Goal: Information Seeking & Learning: Compare options

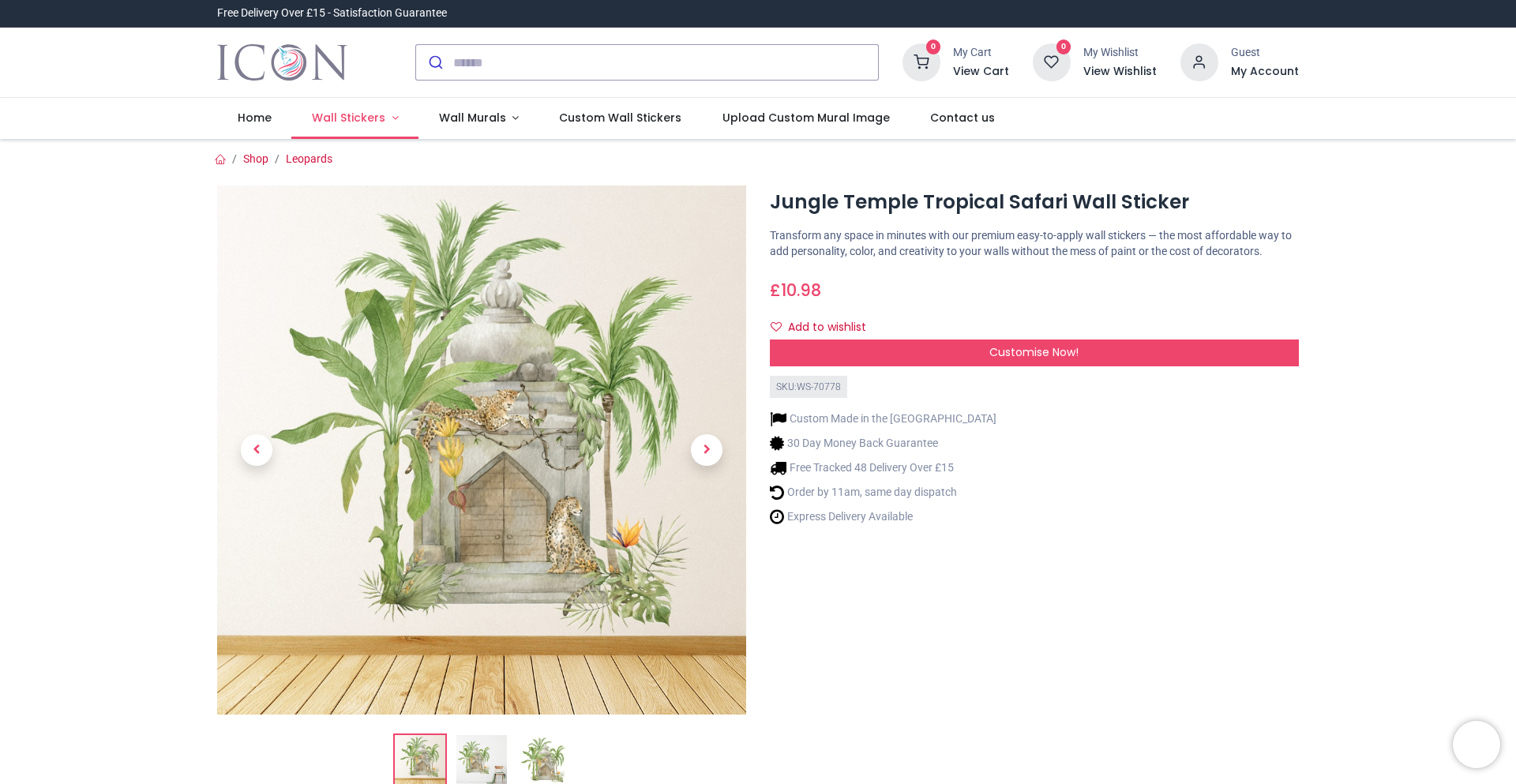
click at [375, 120] on span "Wall Stickers" at bounding box center [349, 117] width 73 height 16
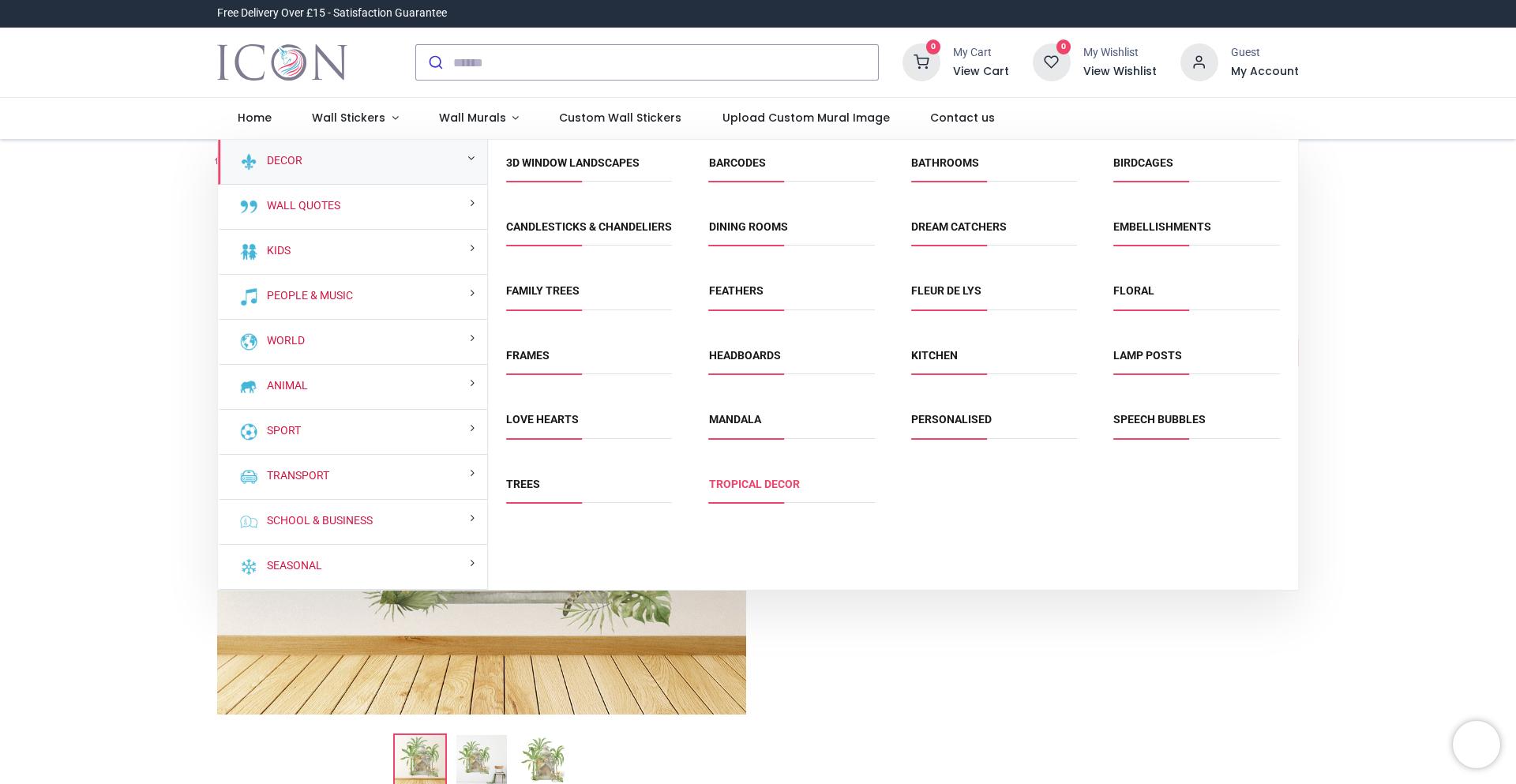
click at [758, 490] on link "Tropical Decor" at bounding box center [753, 484] width 91 height 12
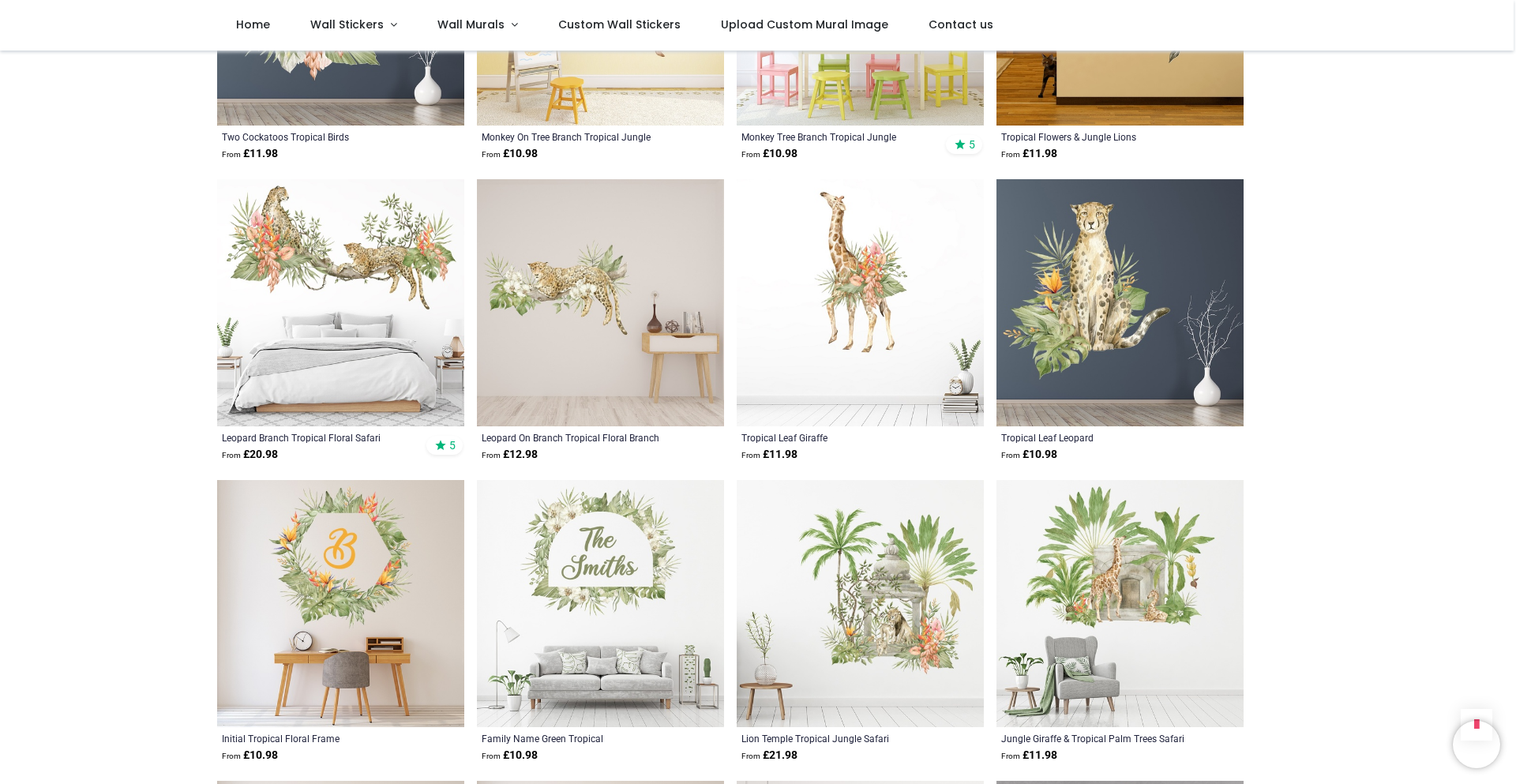
scroll to position [1500, 0]
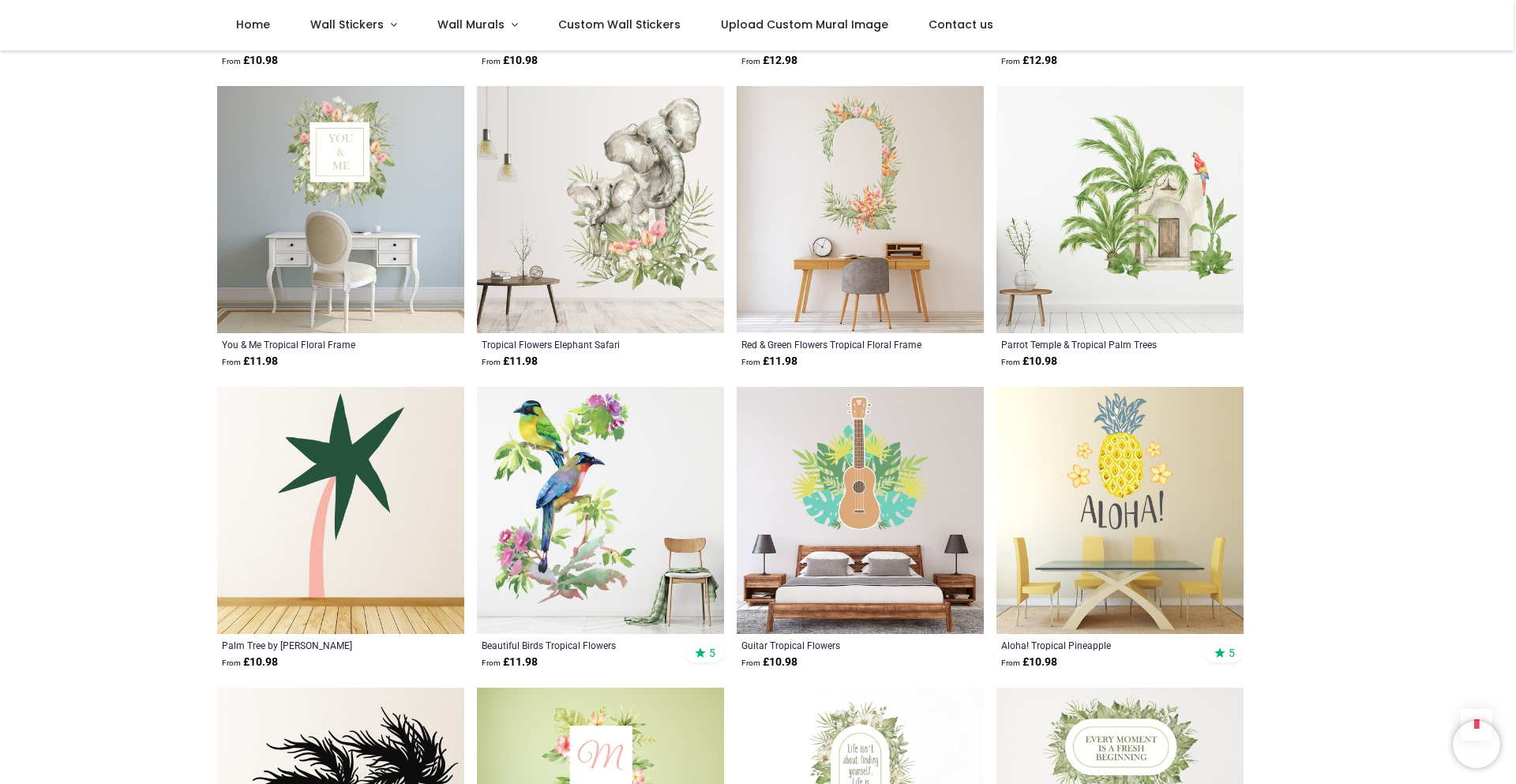
scroll to position [3314, 0]
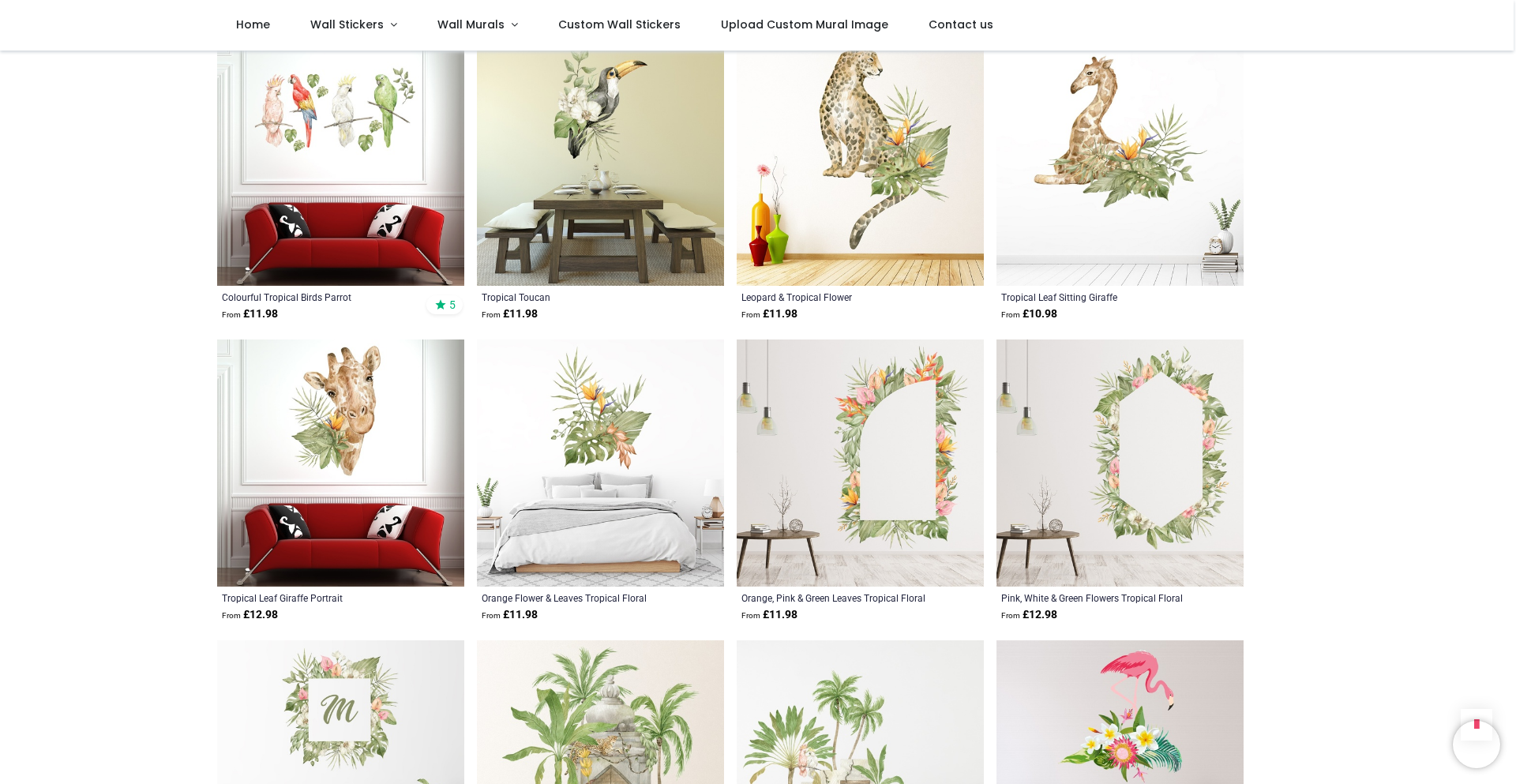
scroll to position [3946, 0]
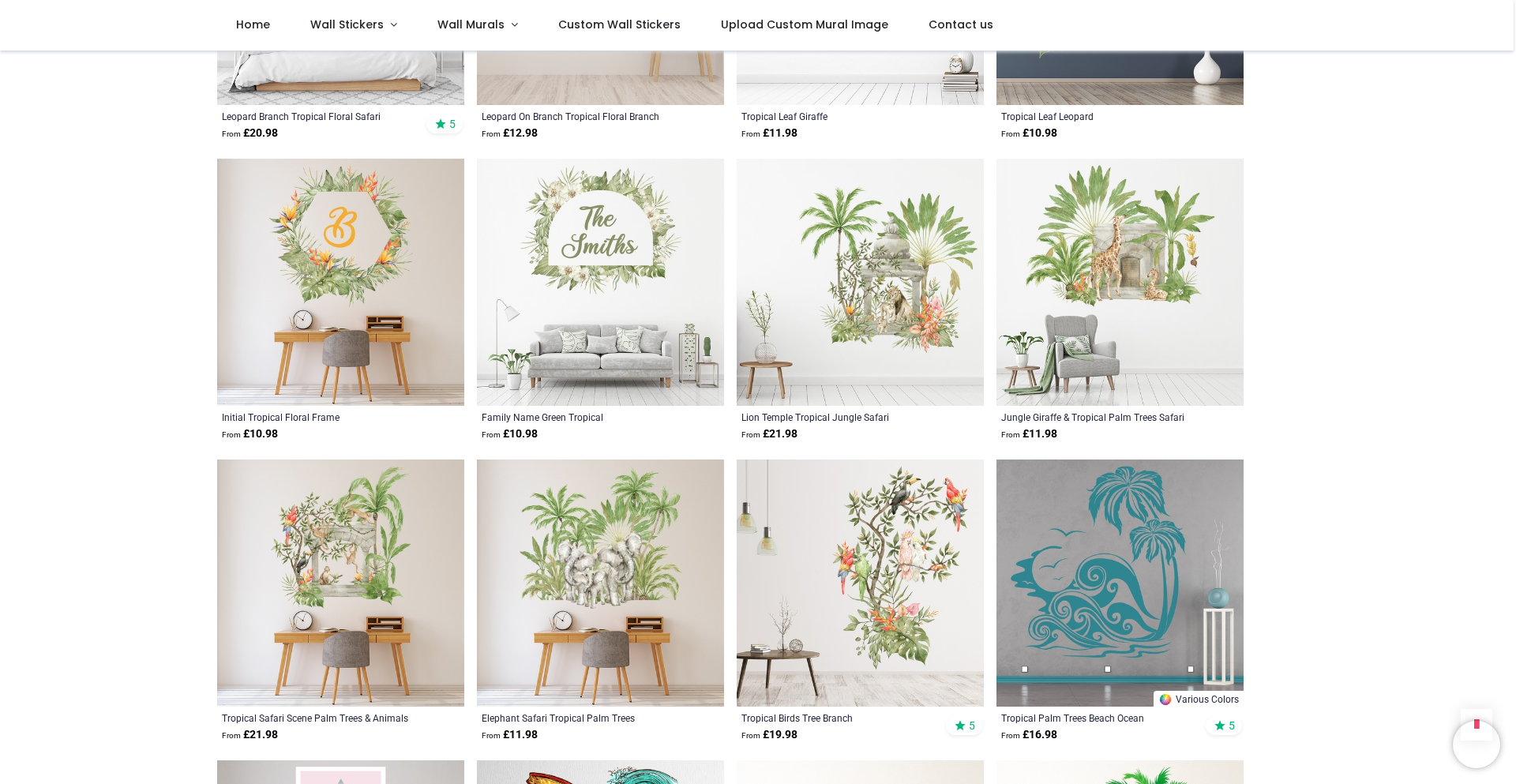
scroll to position [1342, 0]
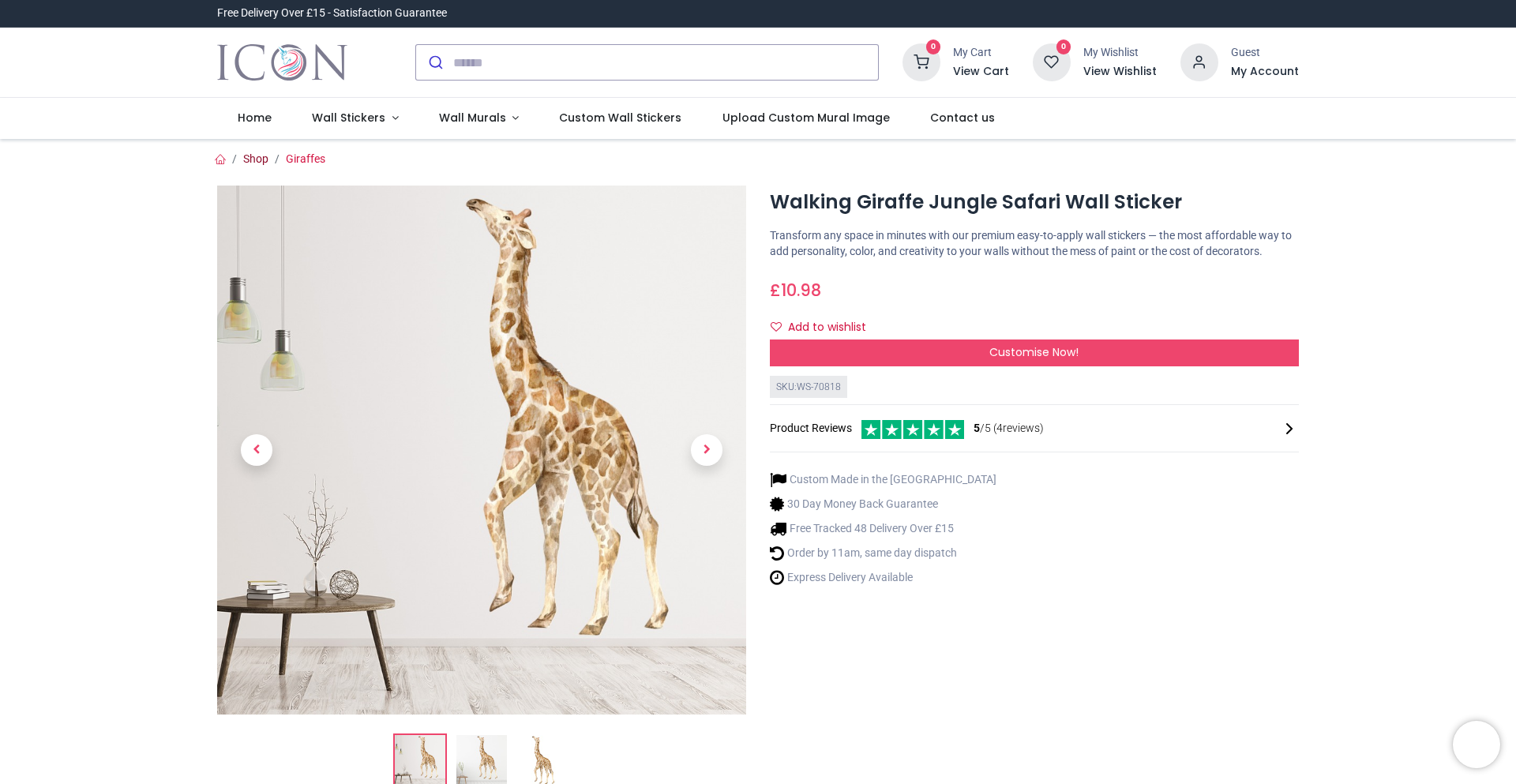
click at [256, 164] on link "Shop" at bounding box center [256, 158] width 25 height 12
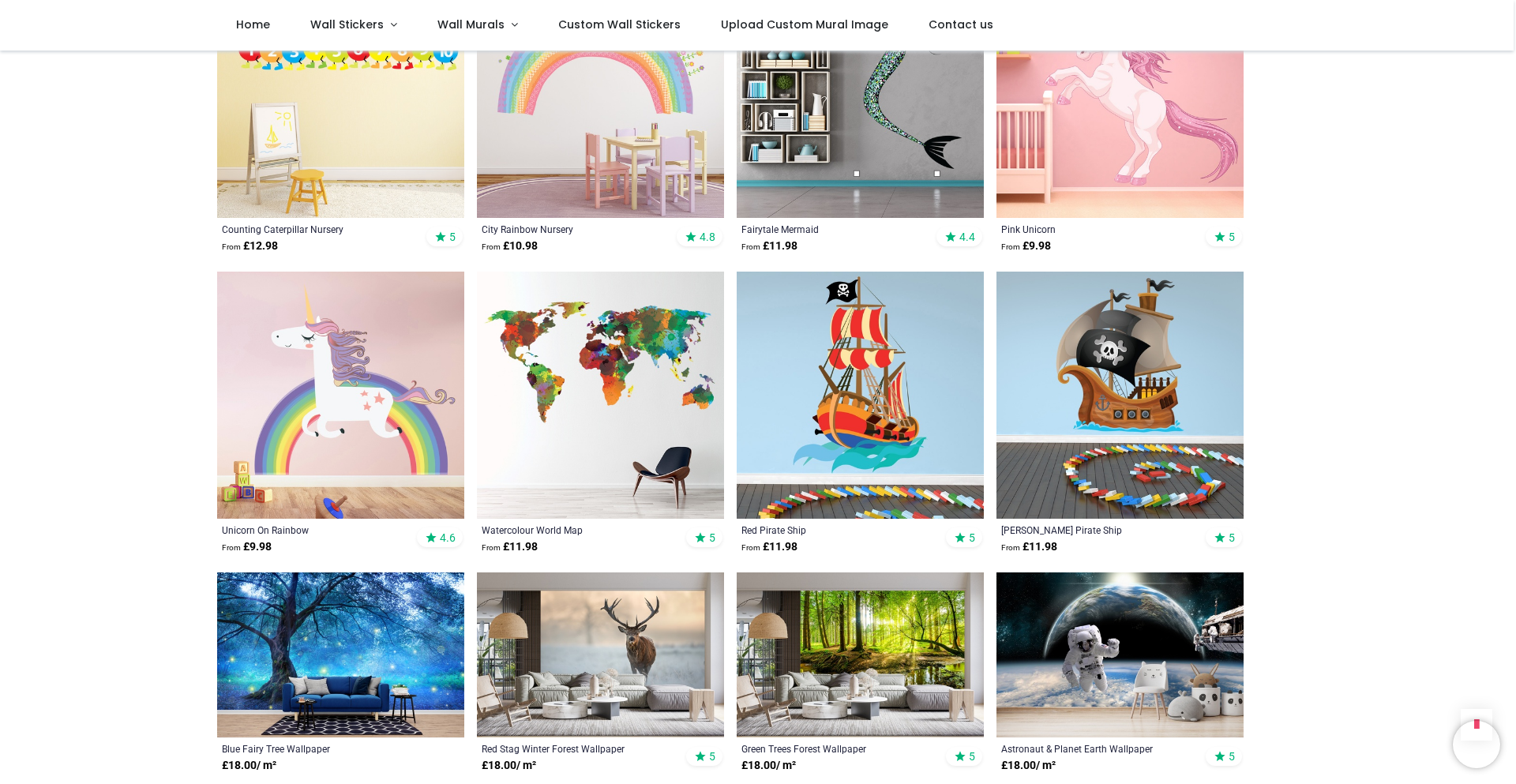
scroll to position [1263, 0]
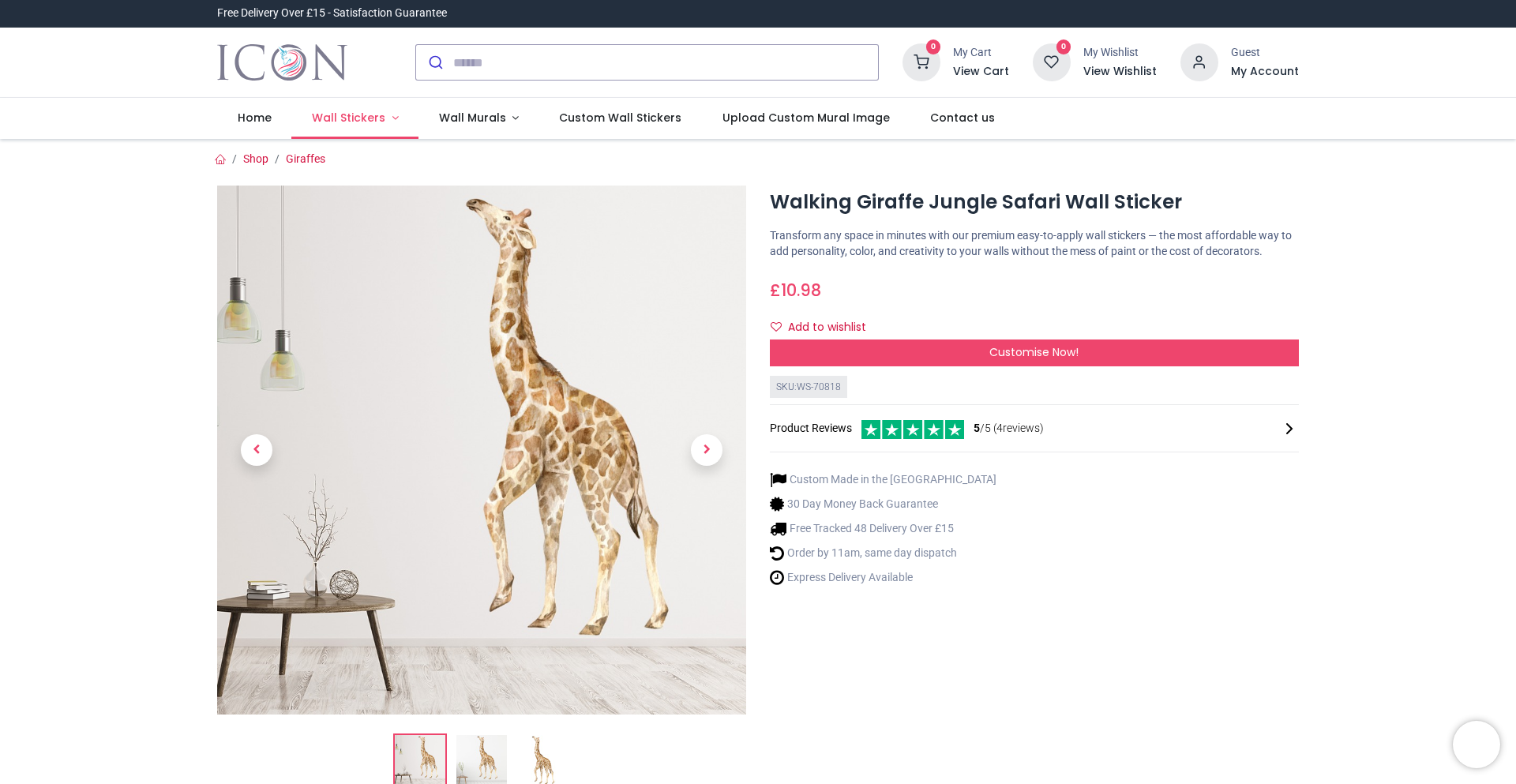
click at [370, 118] on span "Wall Stickers" at bounding box center [349, 117] width 73 height 16
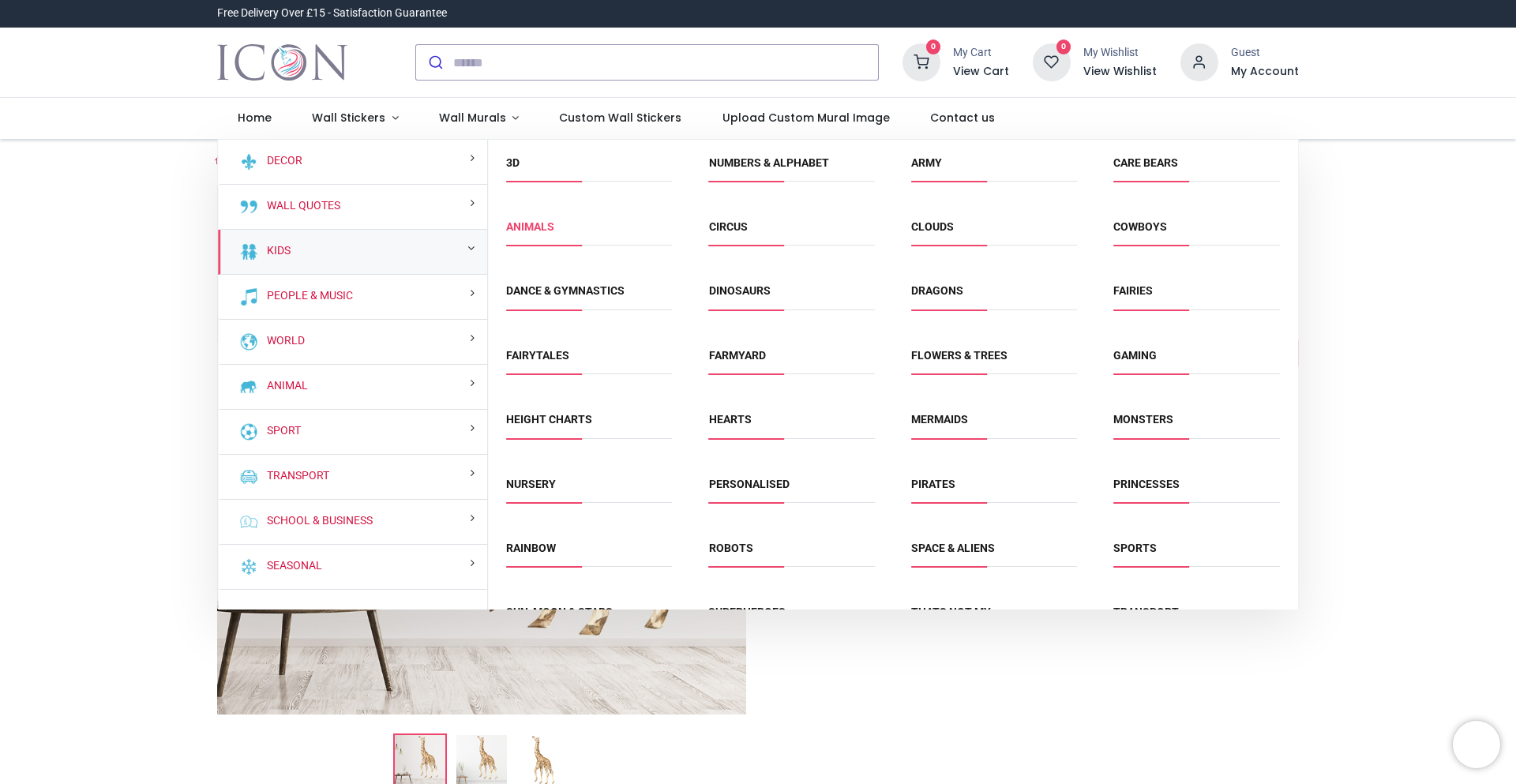
click at [542, 222] on link "Animals" at bounding box center [530, 226] width 48 height 12
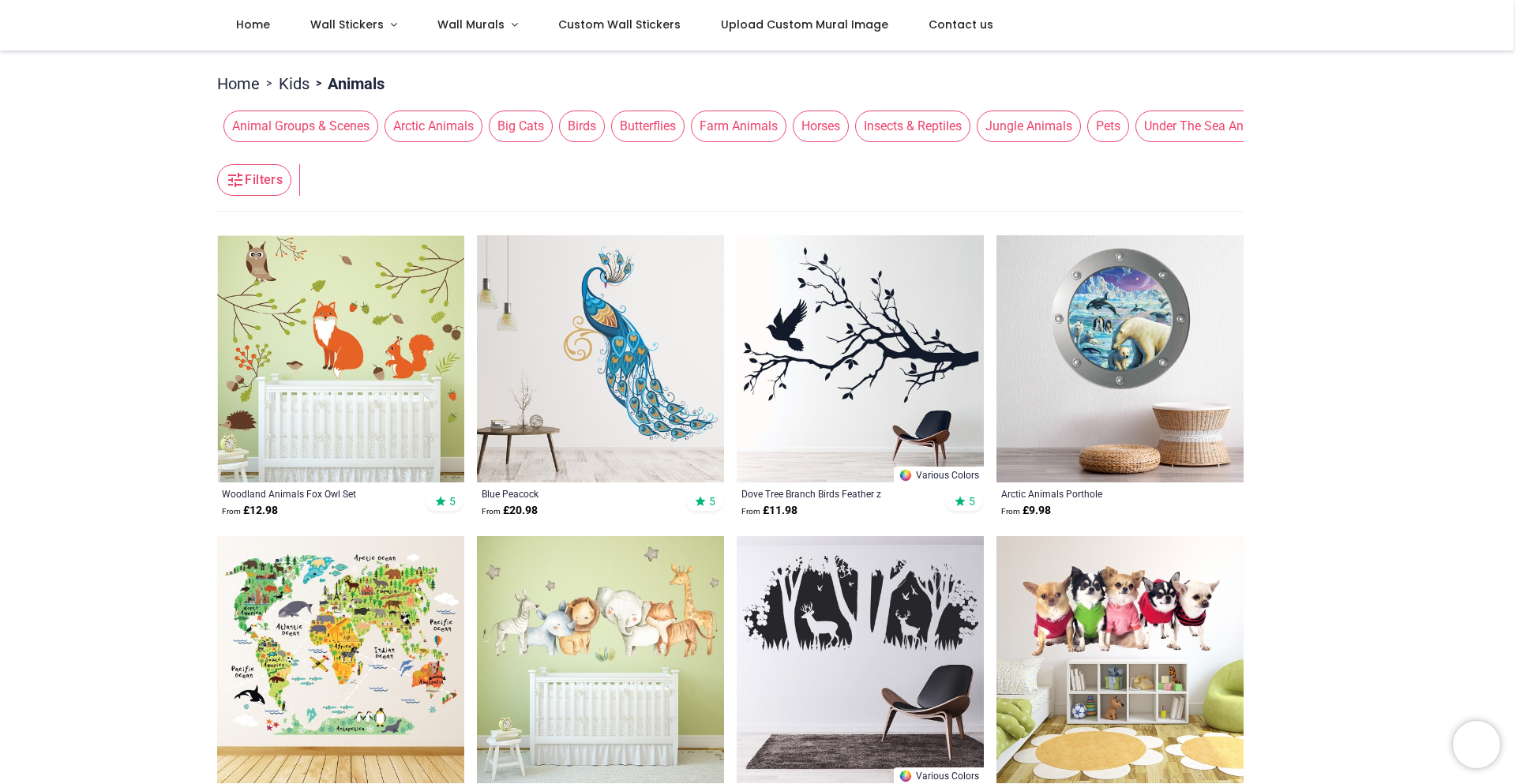
scroll to position [474, 0]
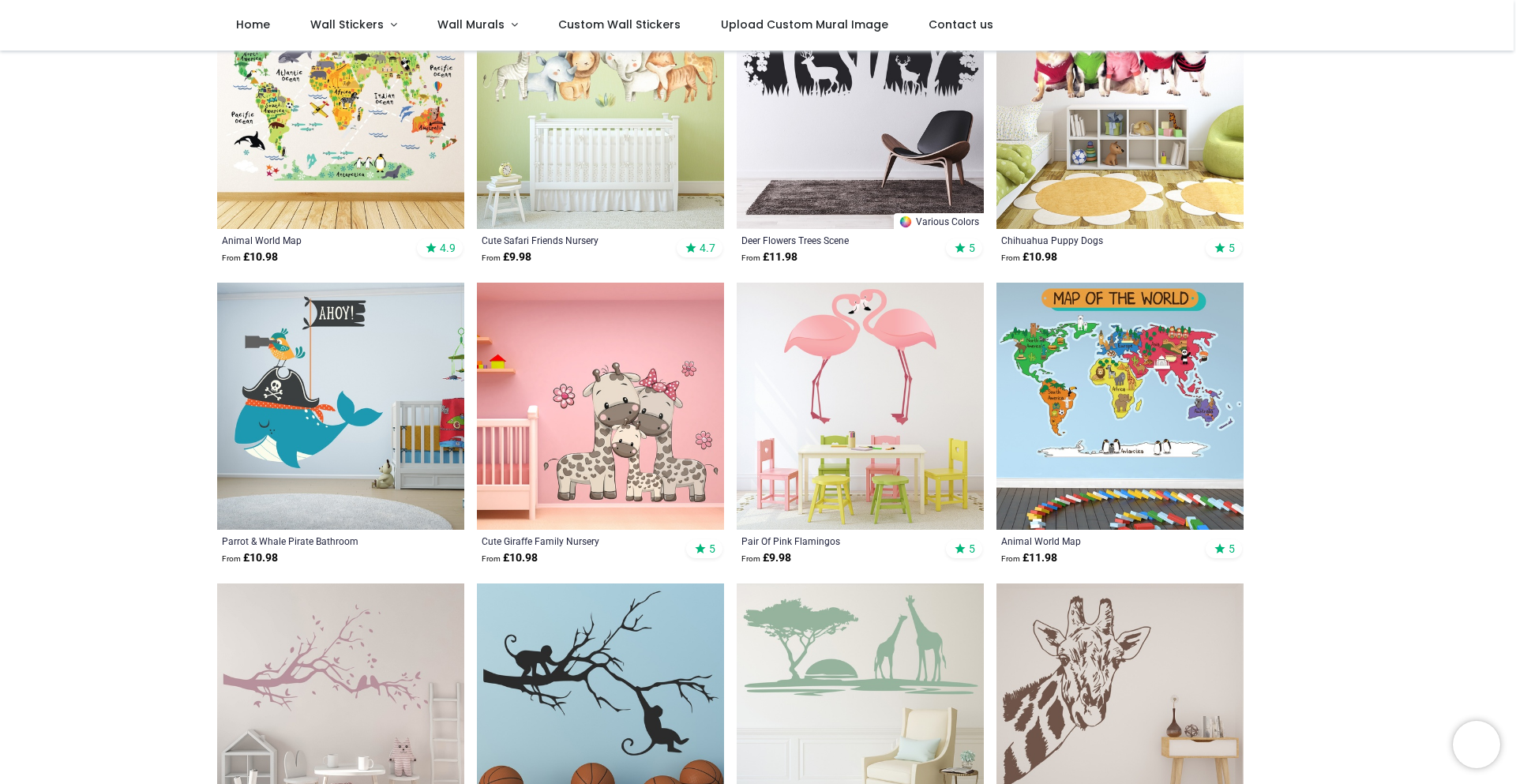
scroll to position [158, 0]
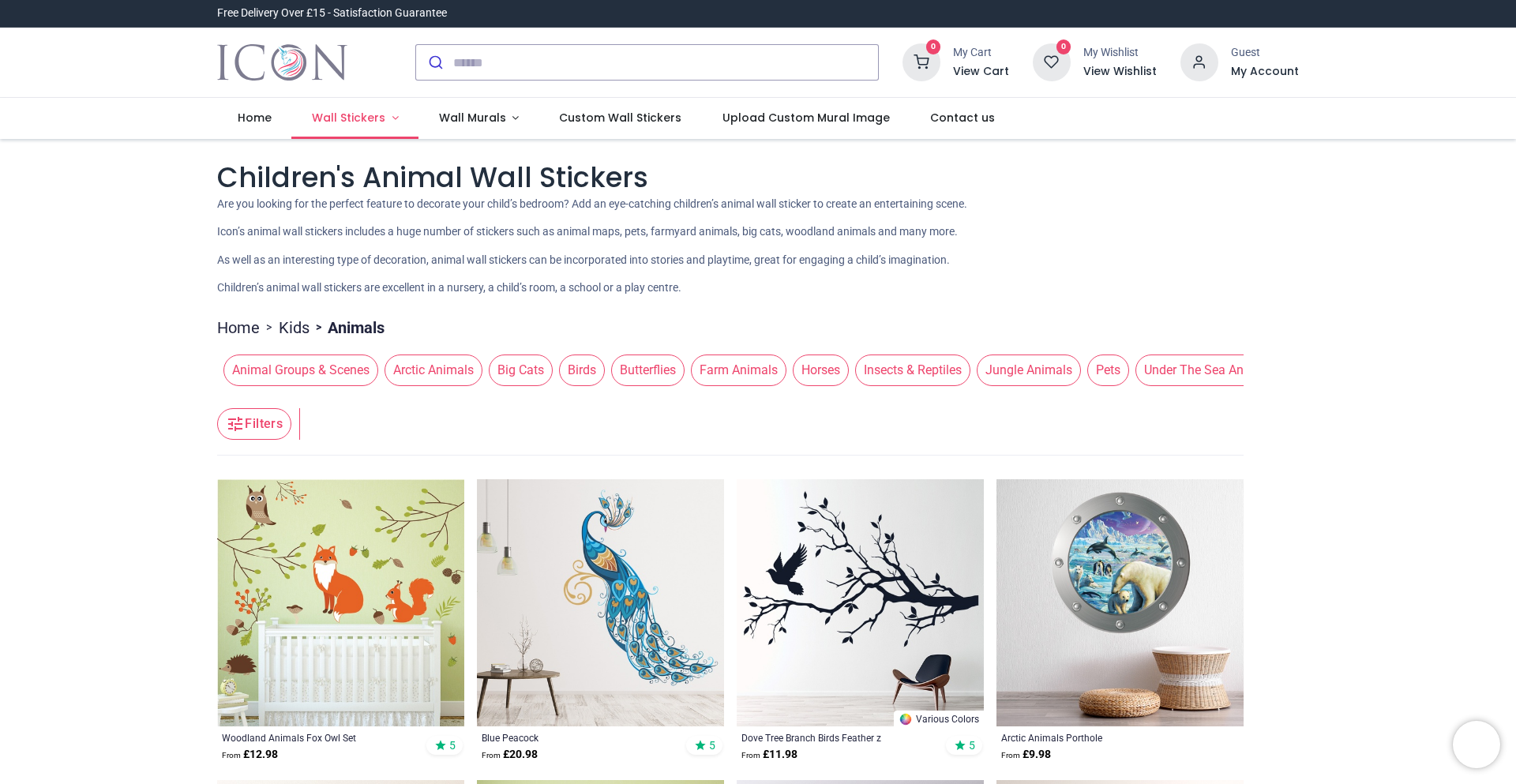
click at [312, 119] on span "Wall Stickers" at bounding box center [349, 117] width 73 height 16
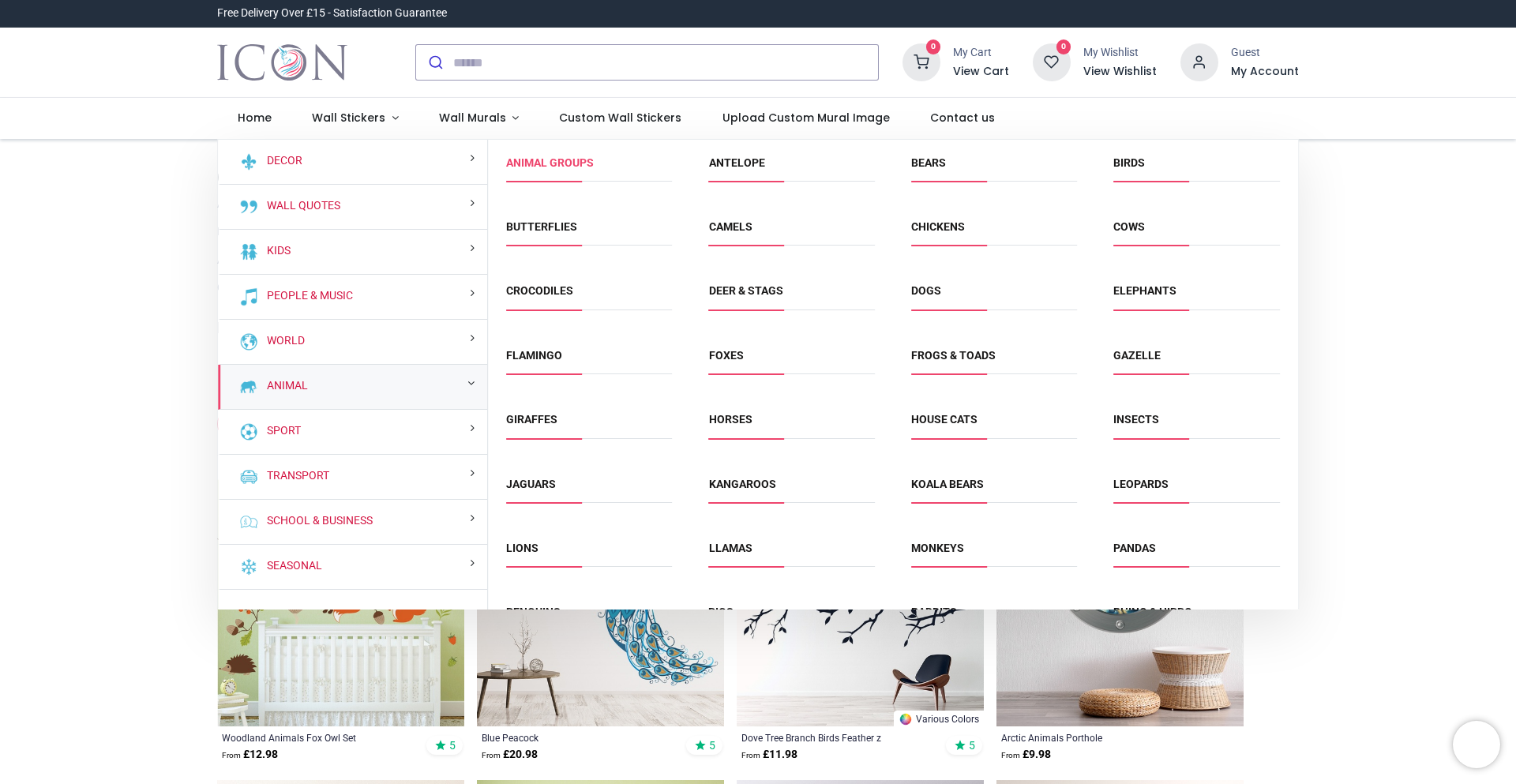
click at [569, 164] on link "Animal Groups" at bounding box center [549, 162] width 87 height 12
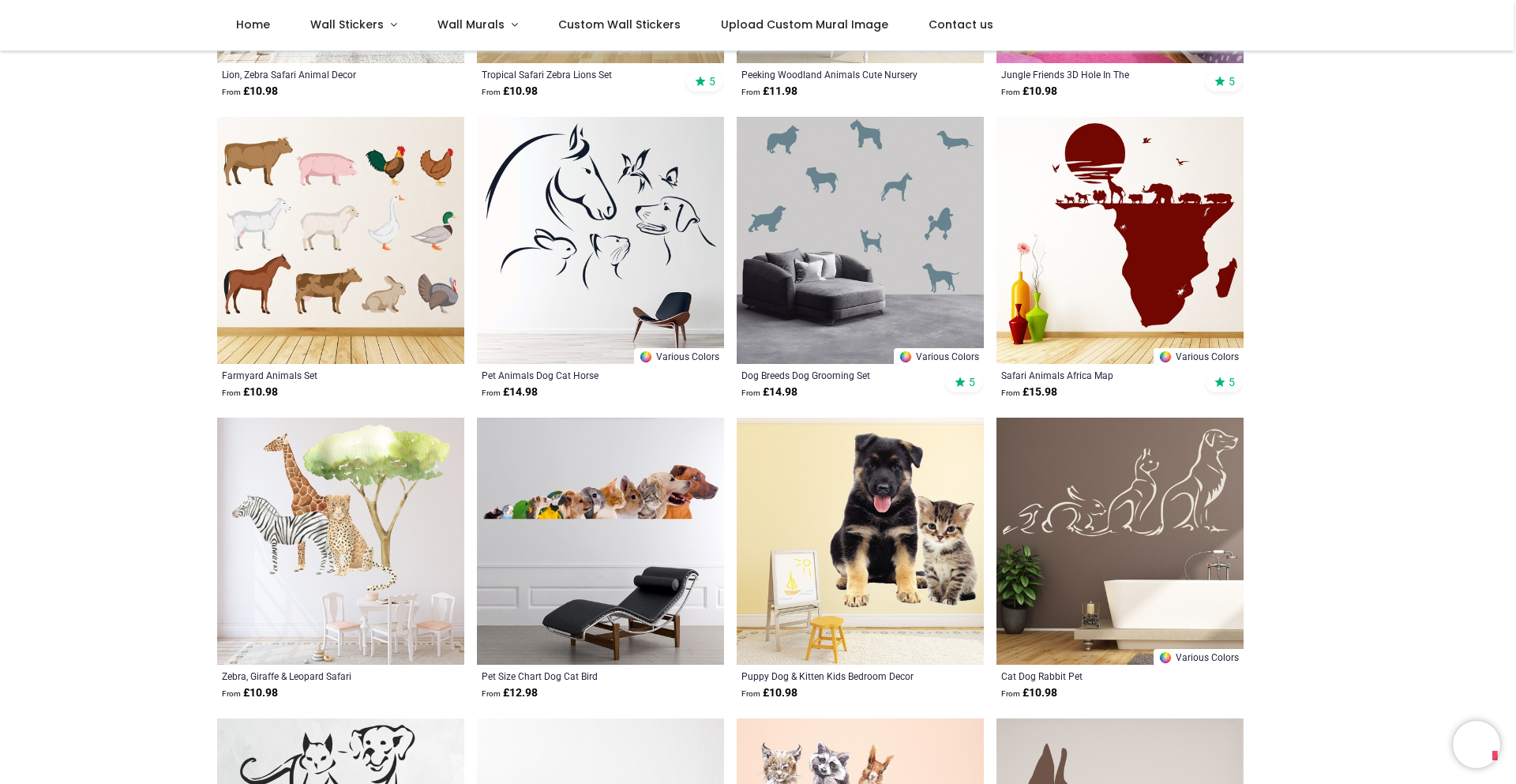
scroll to position [868, 0]
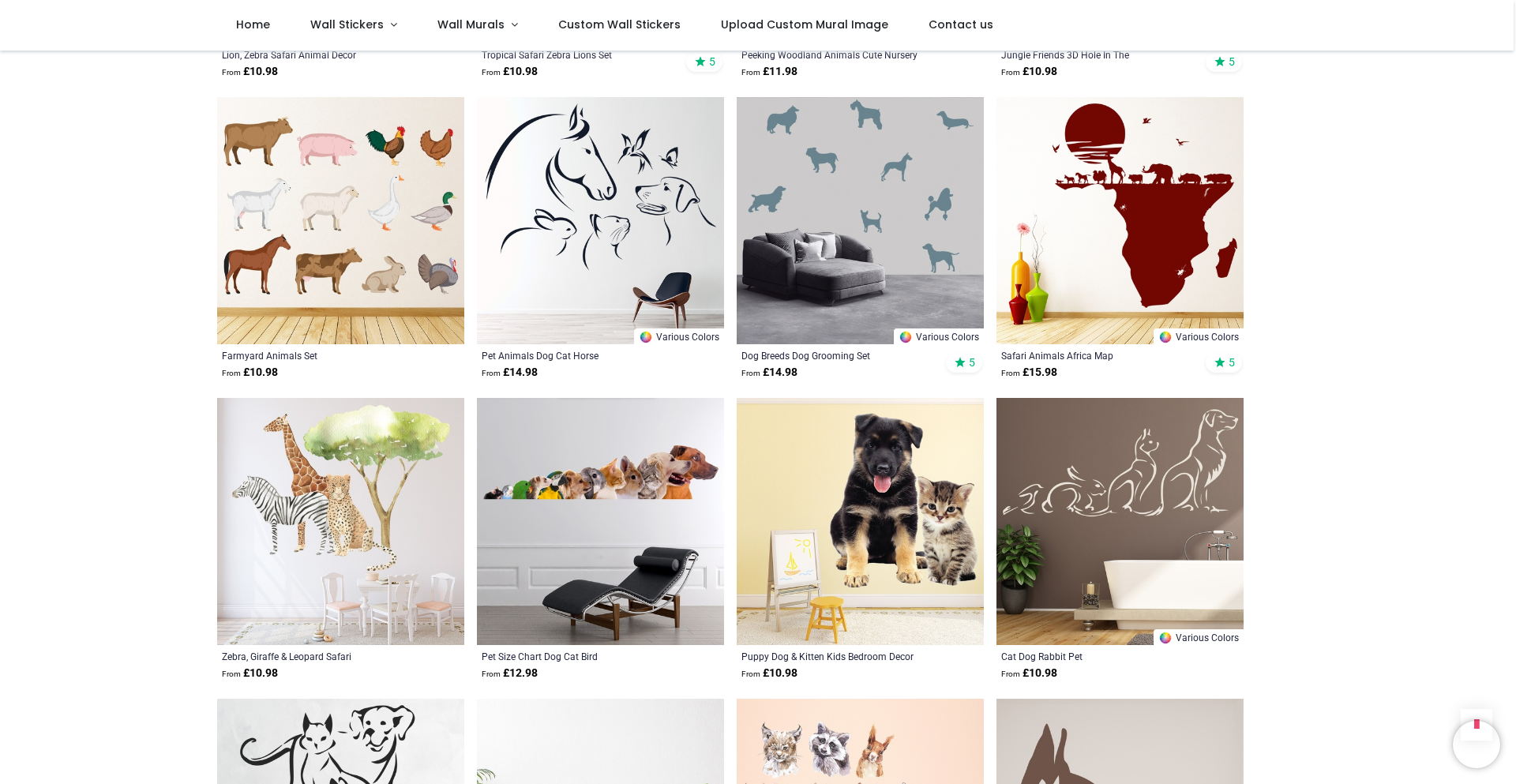
drag, startPoint x: 628, startPoint y: 387, endPoint x: 123, endPoint y: 380, distance: 505.0
click at [123, 380] on div "Pricelist : Public Pricelist Public Pricelist Groups of Animals Wall Stickers H…" at bounding box center [758, 399] width 1516 height 2433
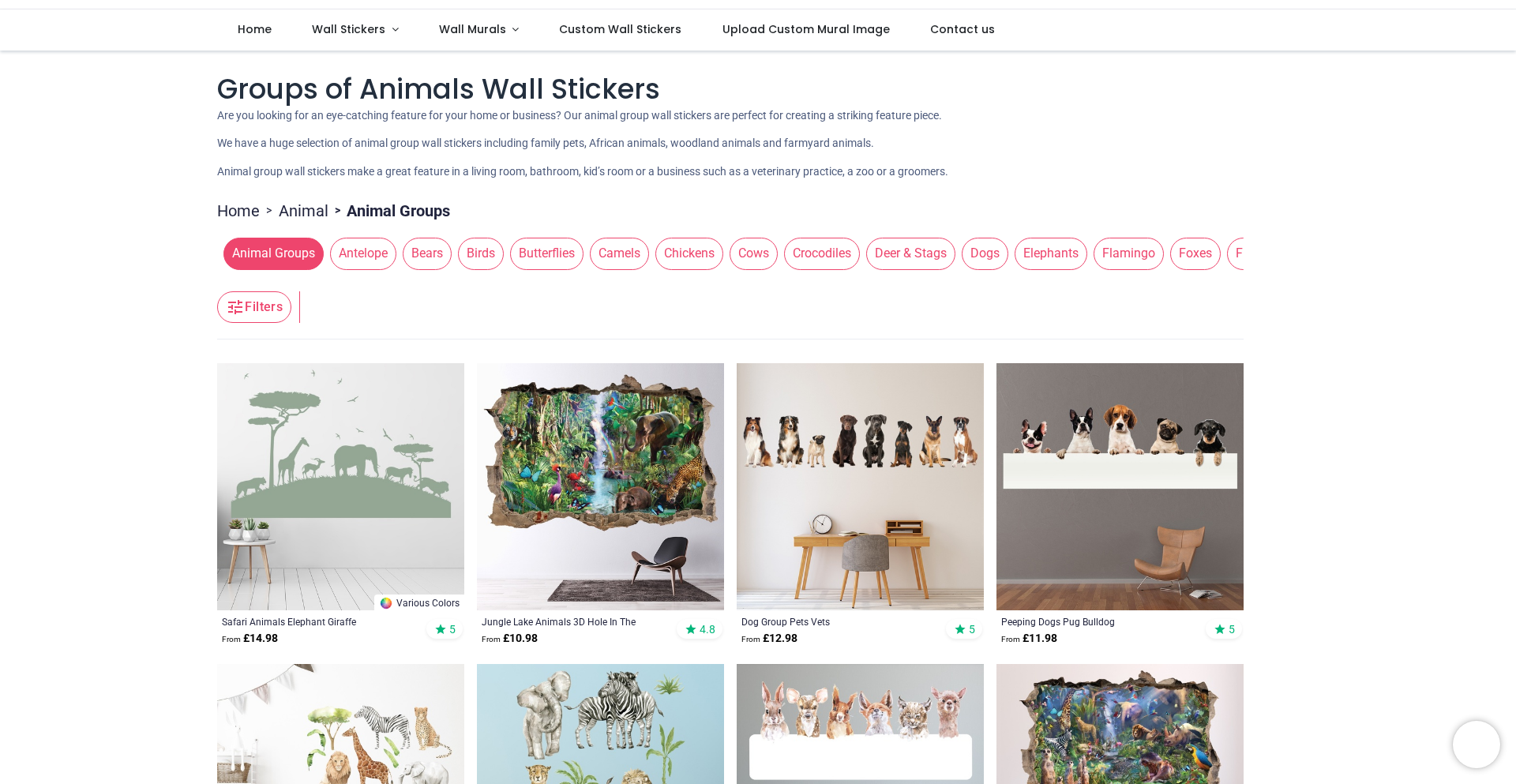
scroll to position [0, 0]
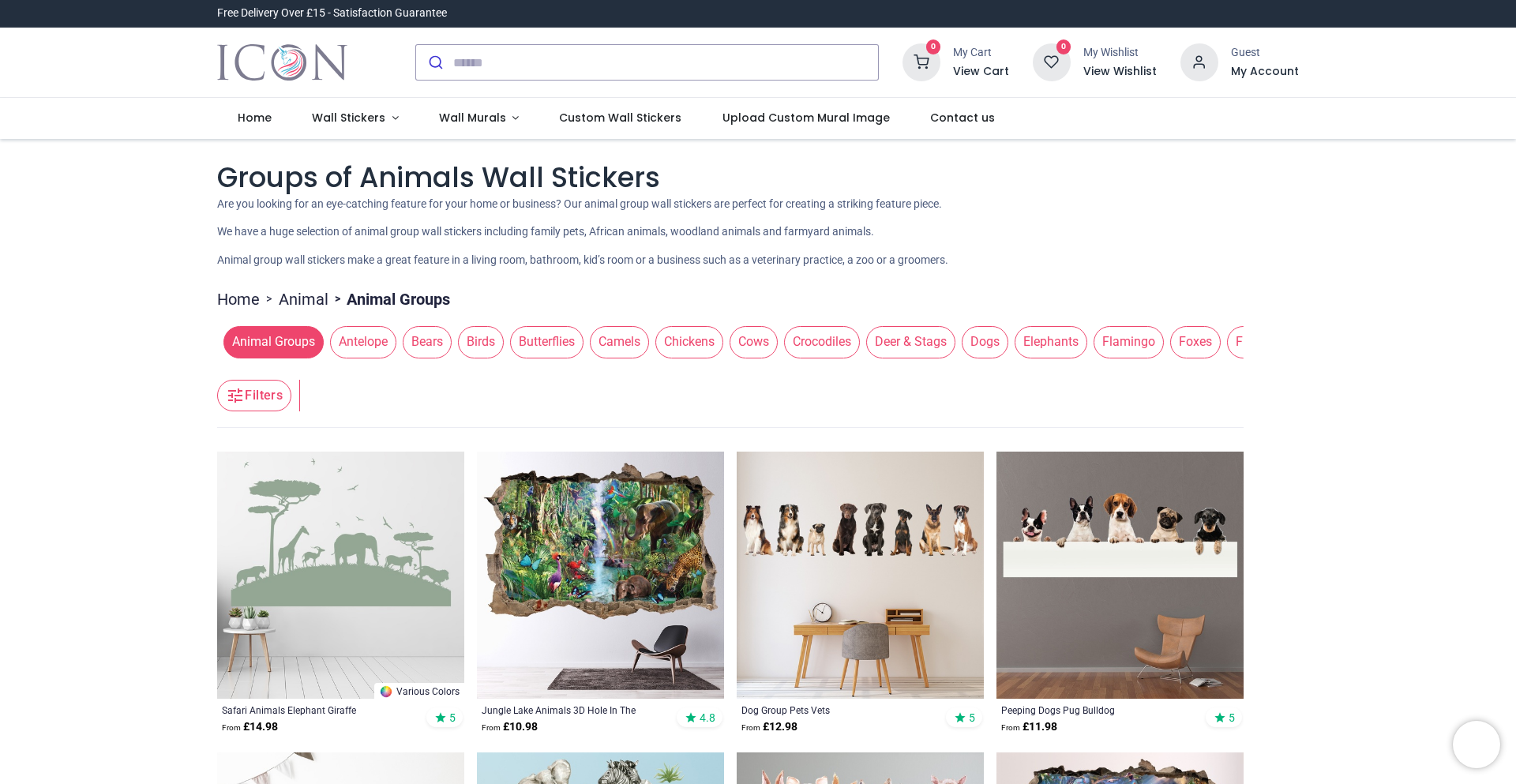
click at [1051, 344] on span "Elephants" at bounding box center [1050, 342] width 72 height 32
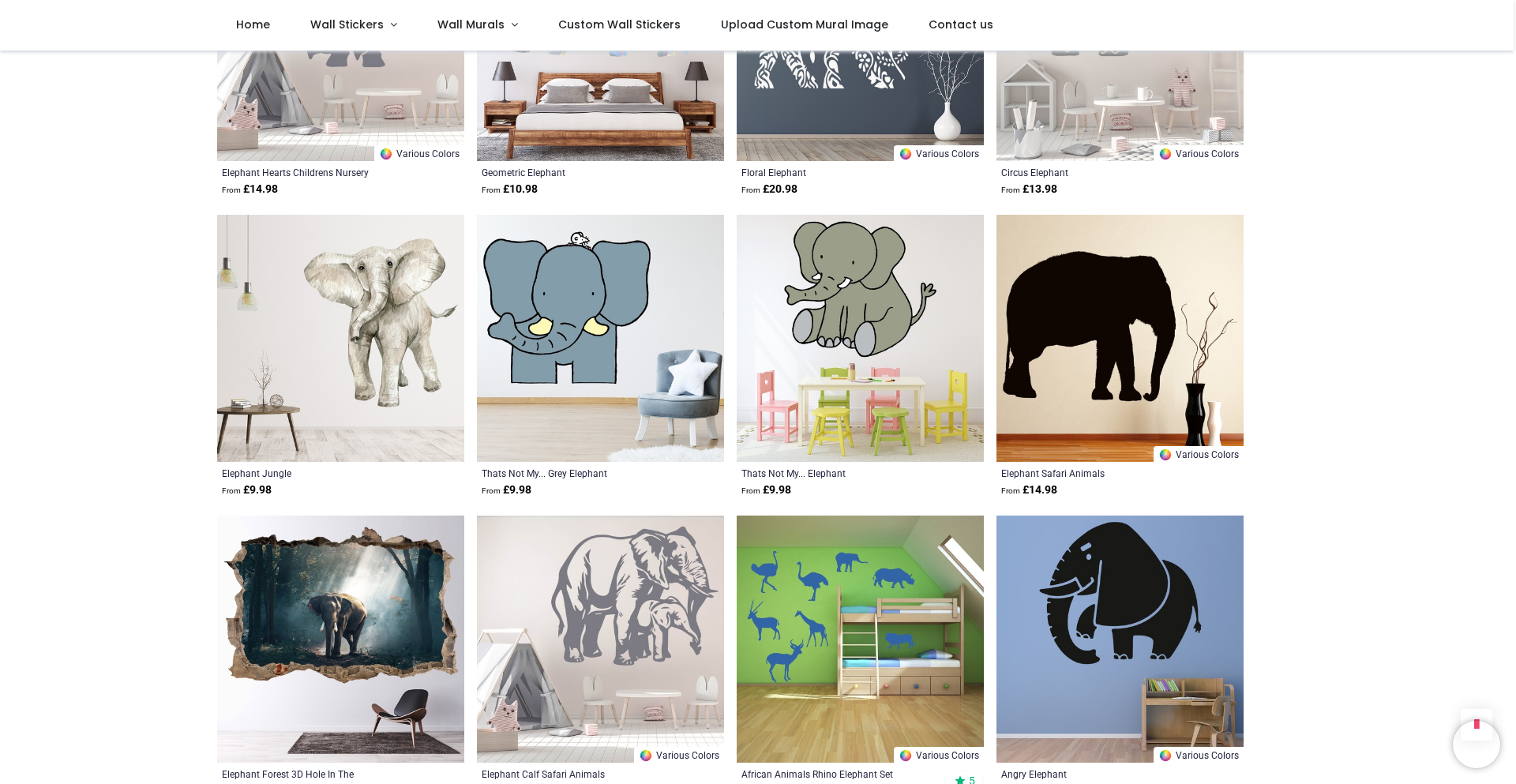
scroll to position [1657, 0]
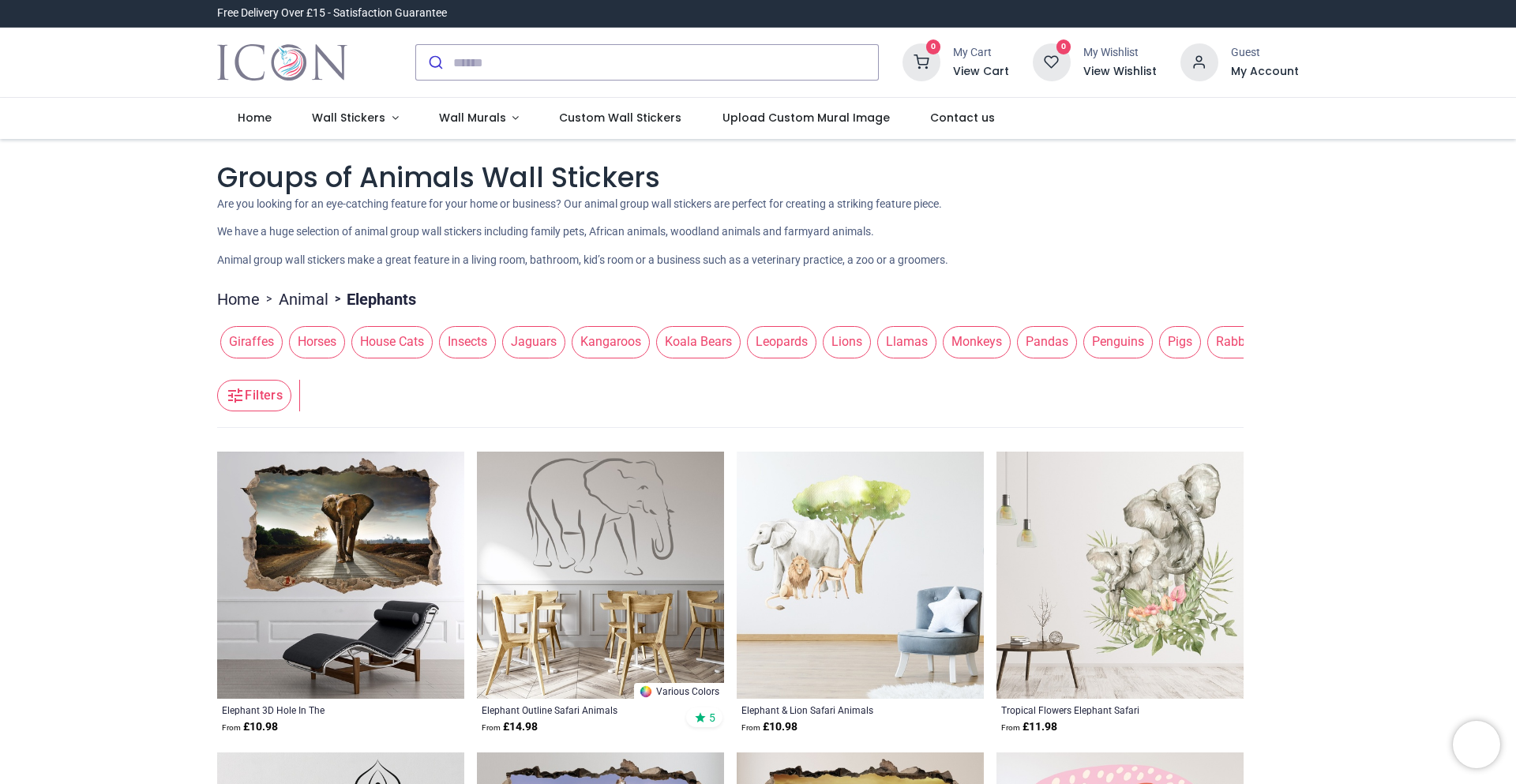
scroll to position [0, 1112]
click at [967, 344] on span "Monkeys" at bounding box center [975, 342] width 68 height 32
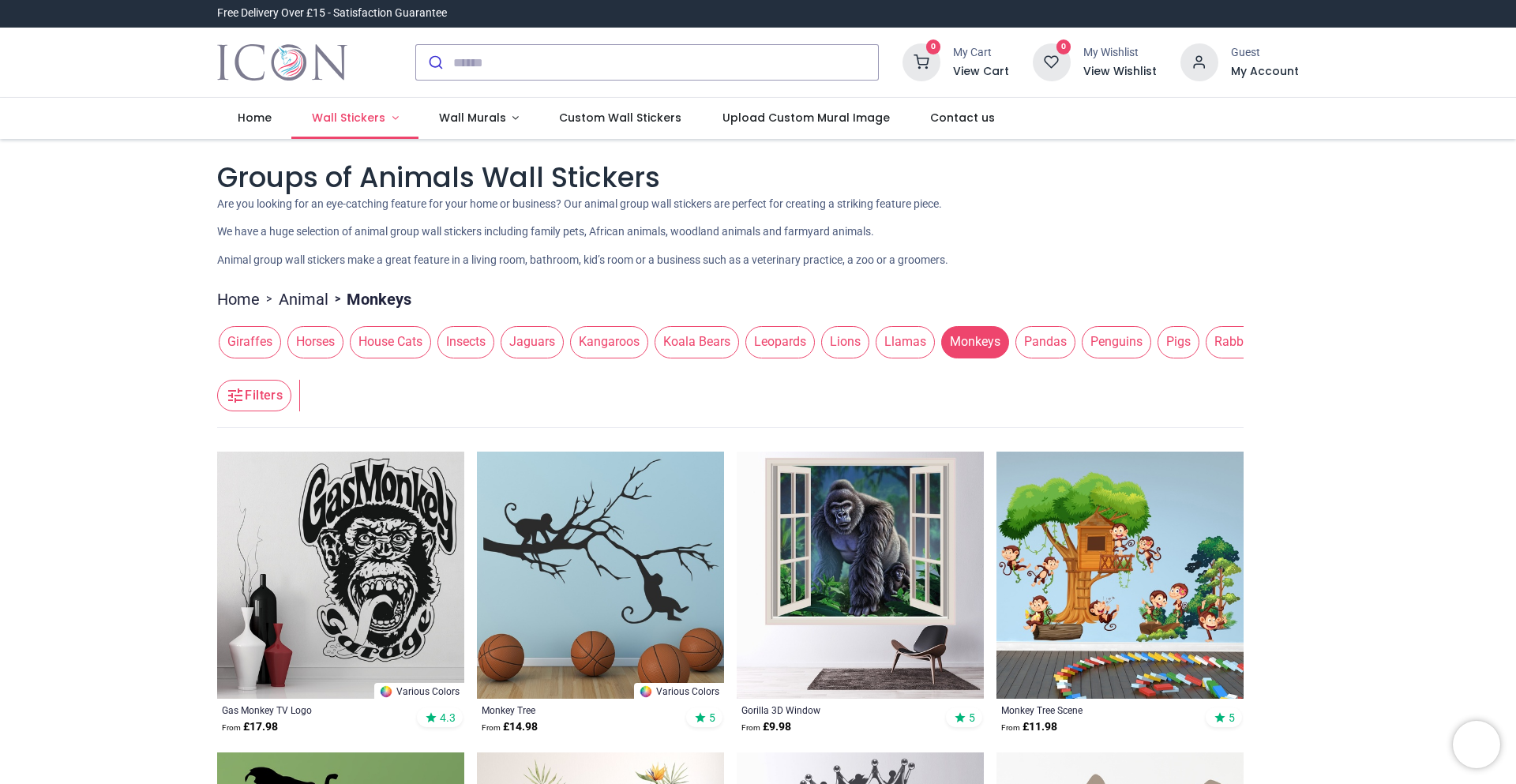
click at [350, 117] on span "Wall Stickers" at bounding box center [349, 117] width 73 height 16
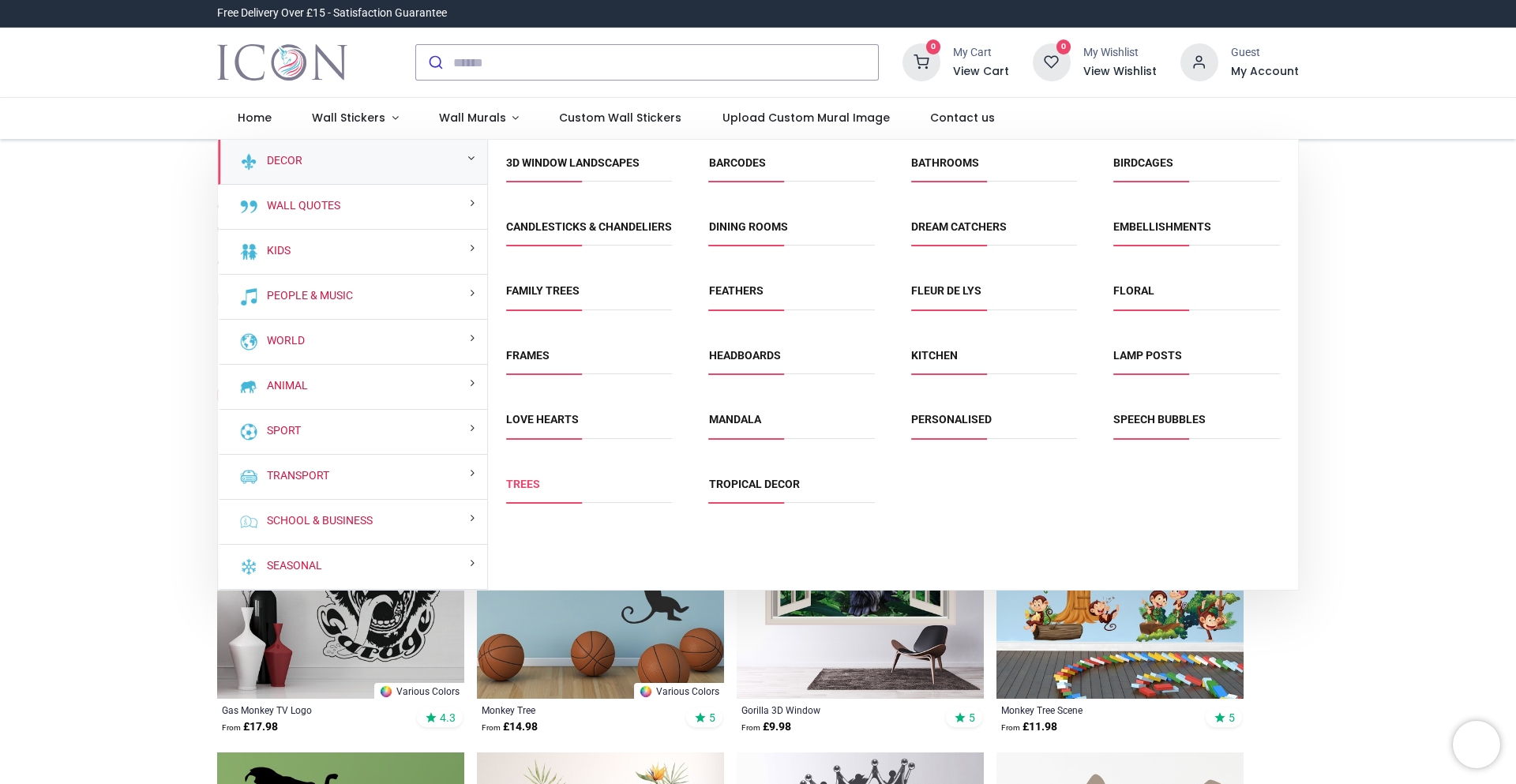
click at [516, 490] on link "Trees" at bounding box center [523, 484] width 34 height 12
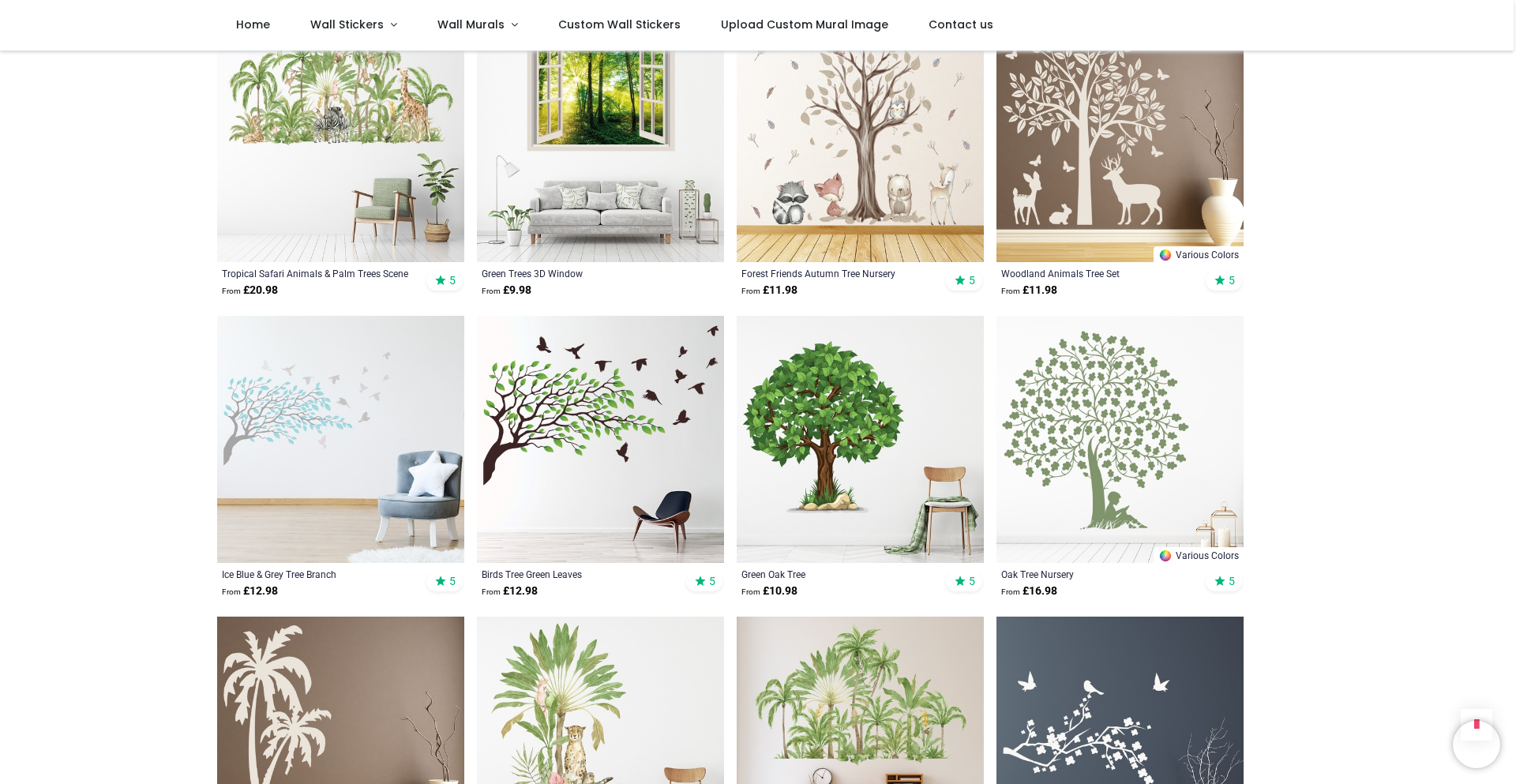
scroll to position [1263, 0]
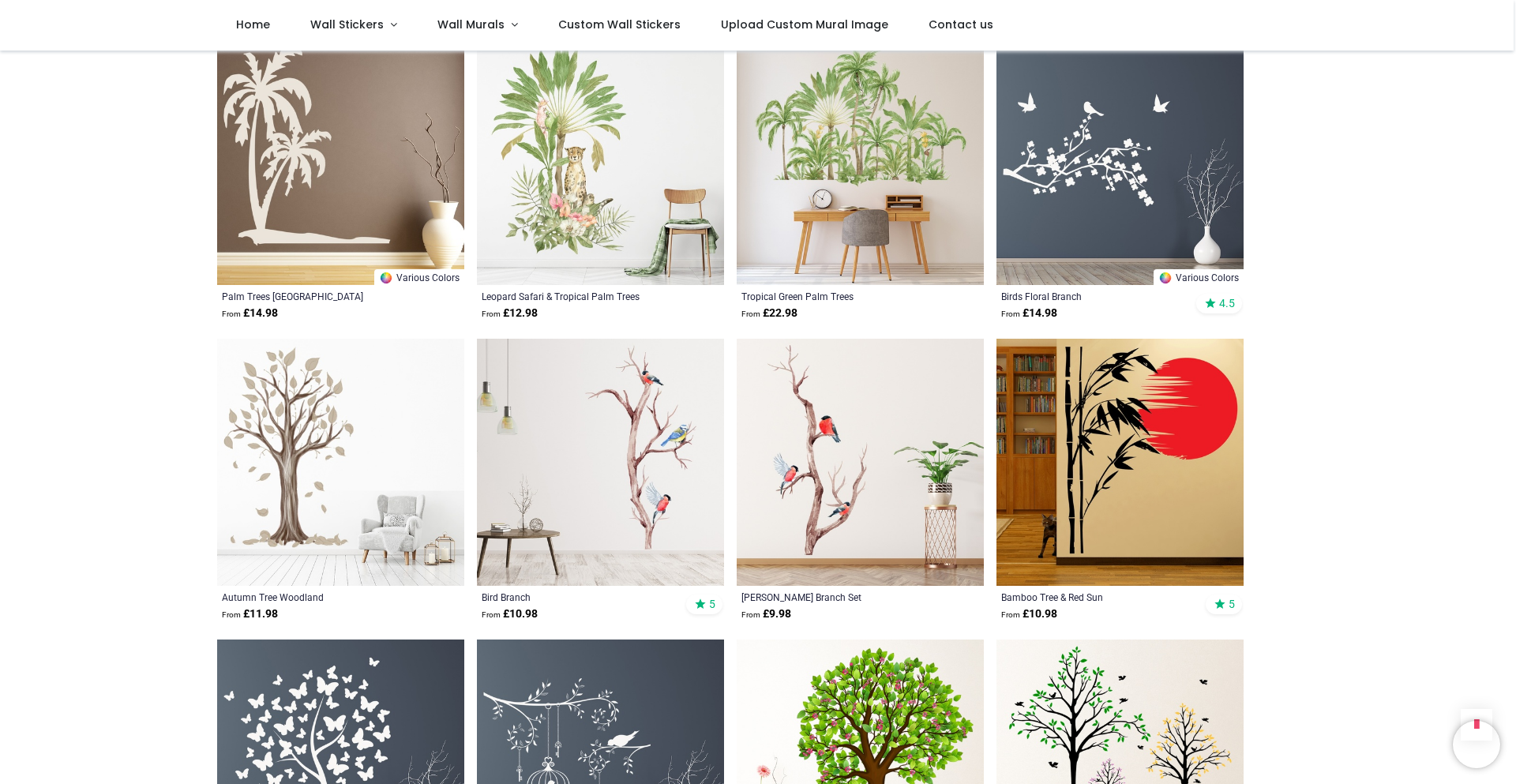
scroll to position [2052, 0]
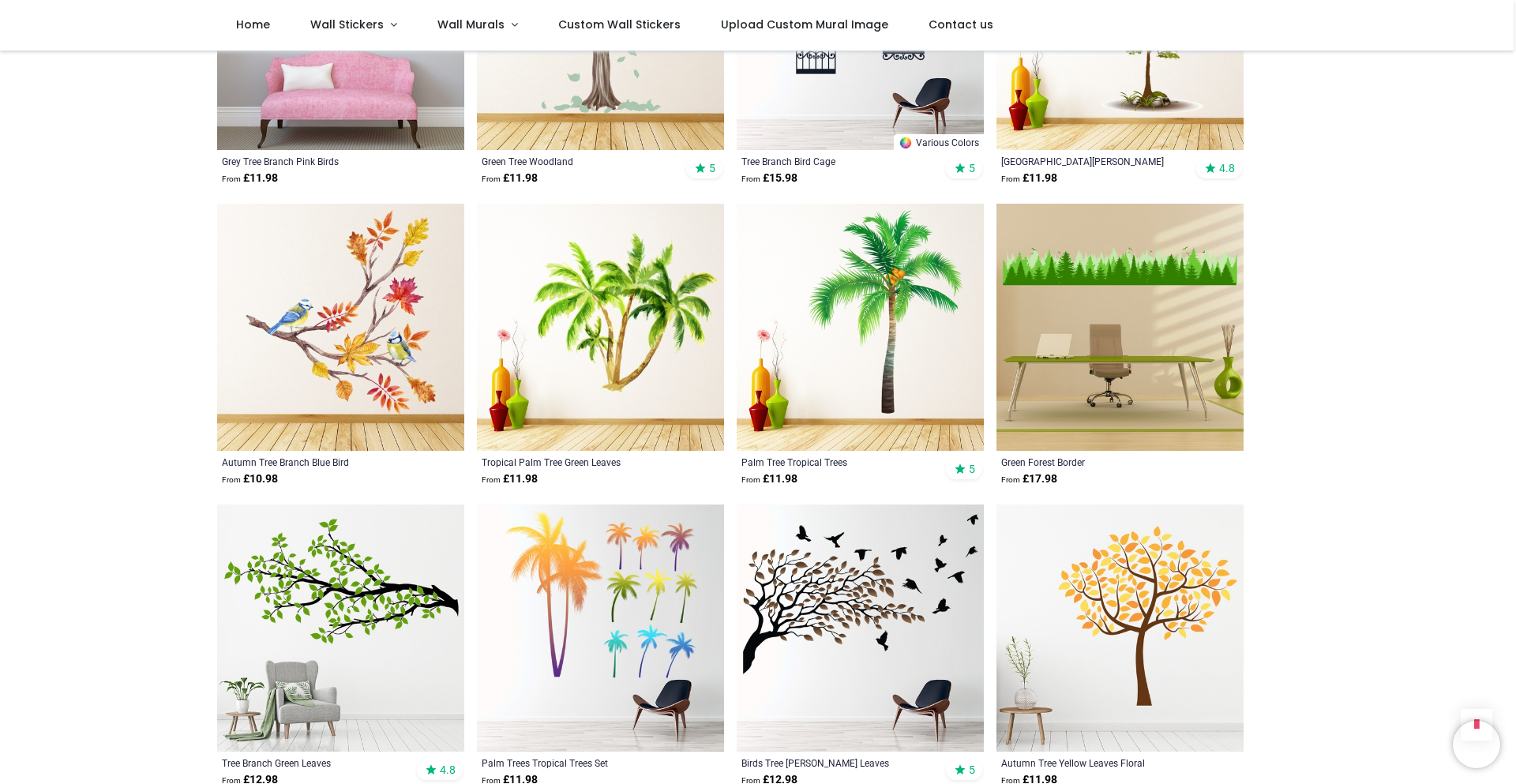
scroll to position [4972, 0]
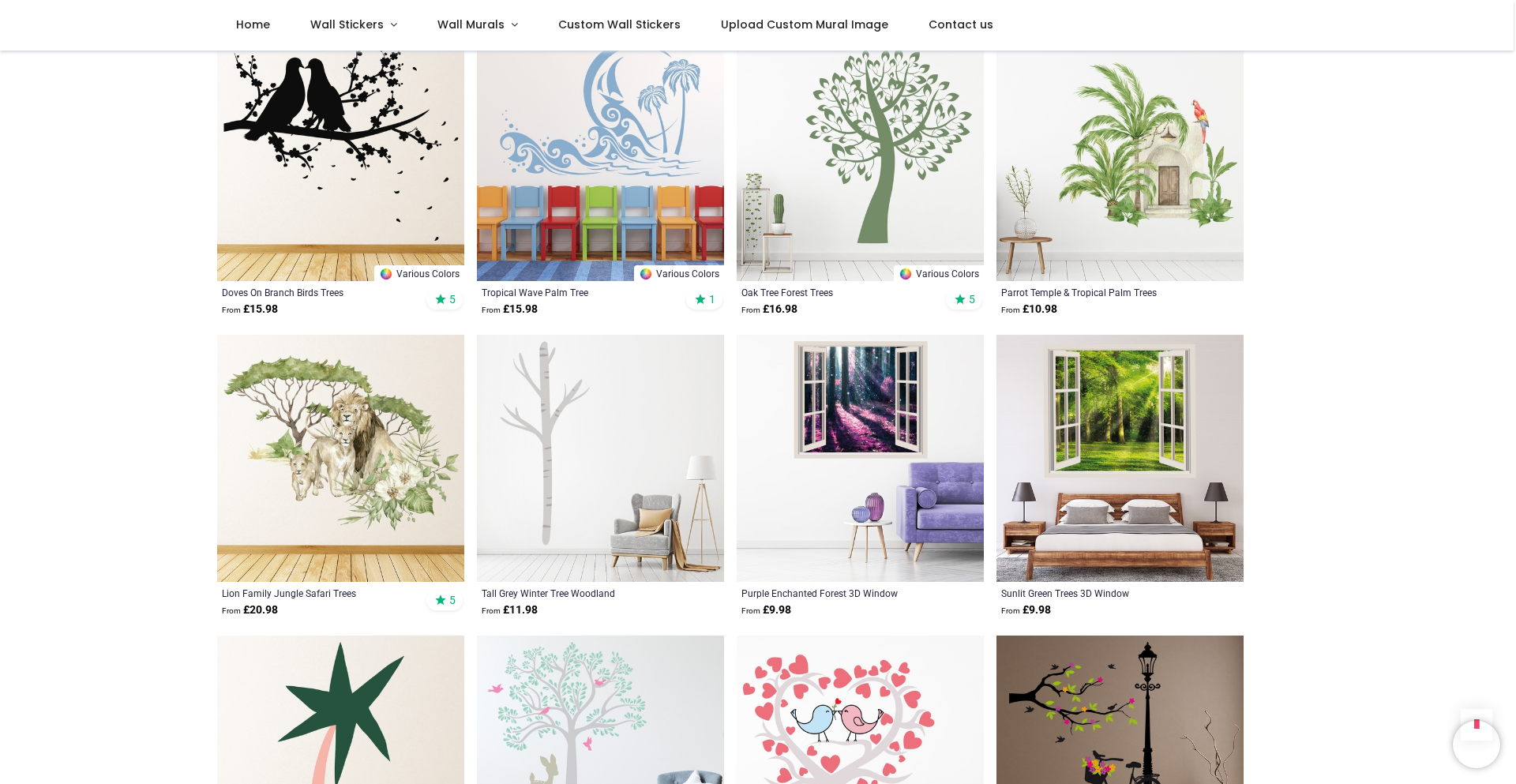
scroll to position [7182, 0]
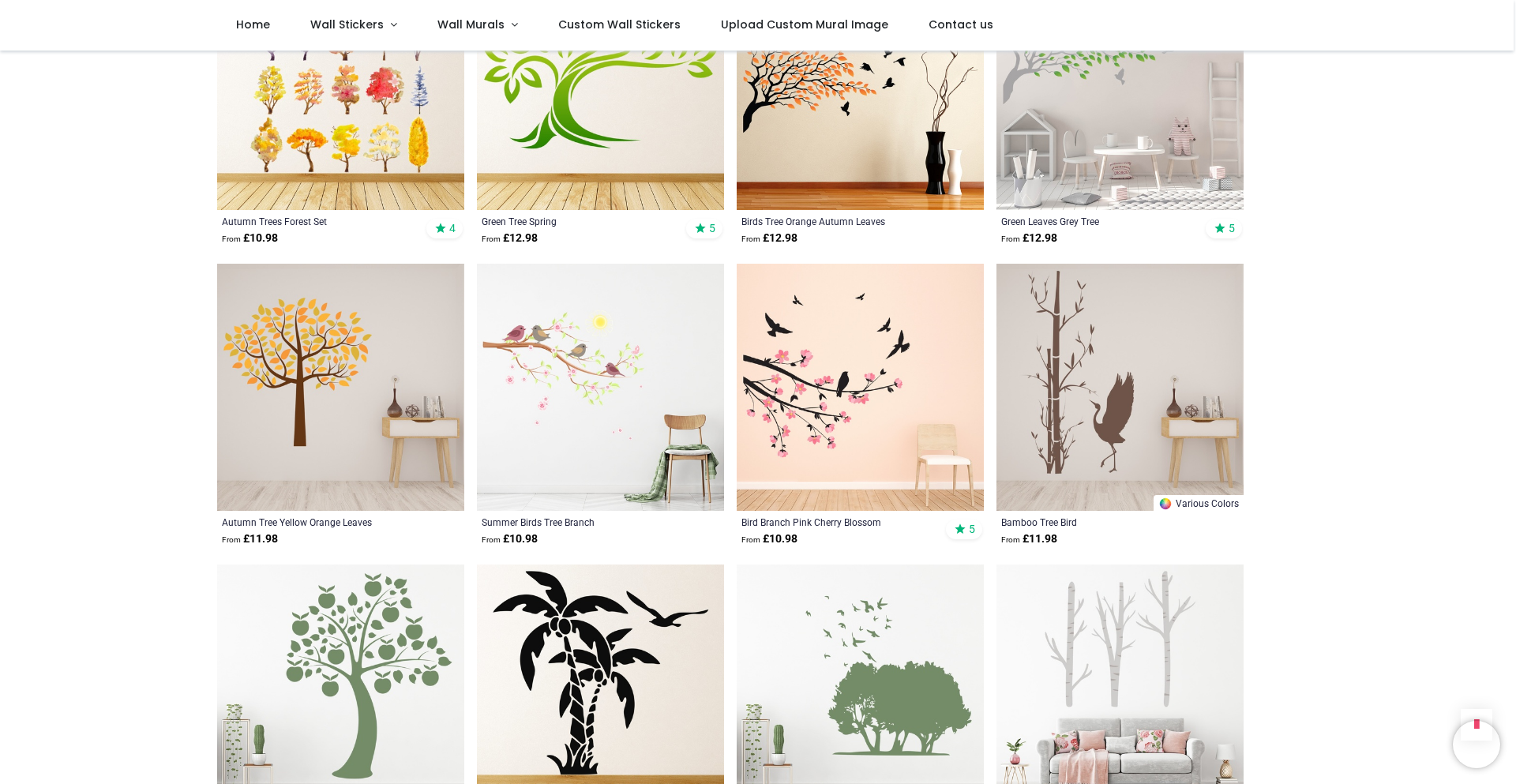
scroll to position [10417, 0]
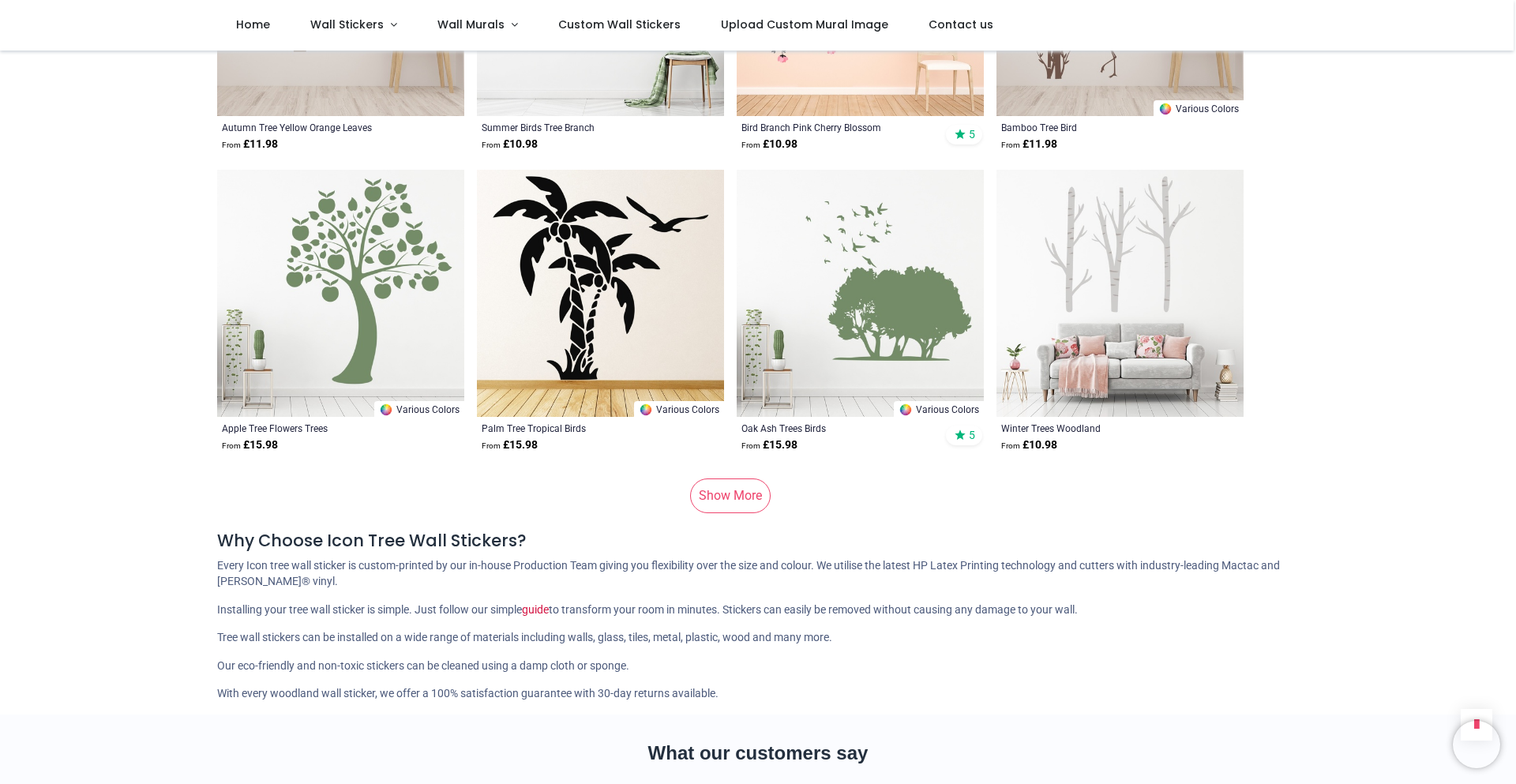
click at [727, 500] on link "Show More" at bounding box center [730, 496] width 81 height 35
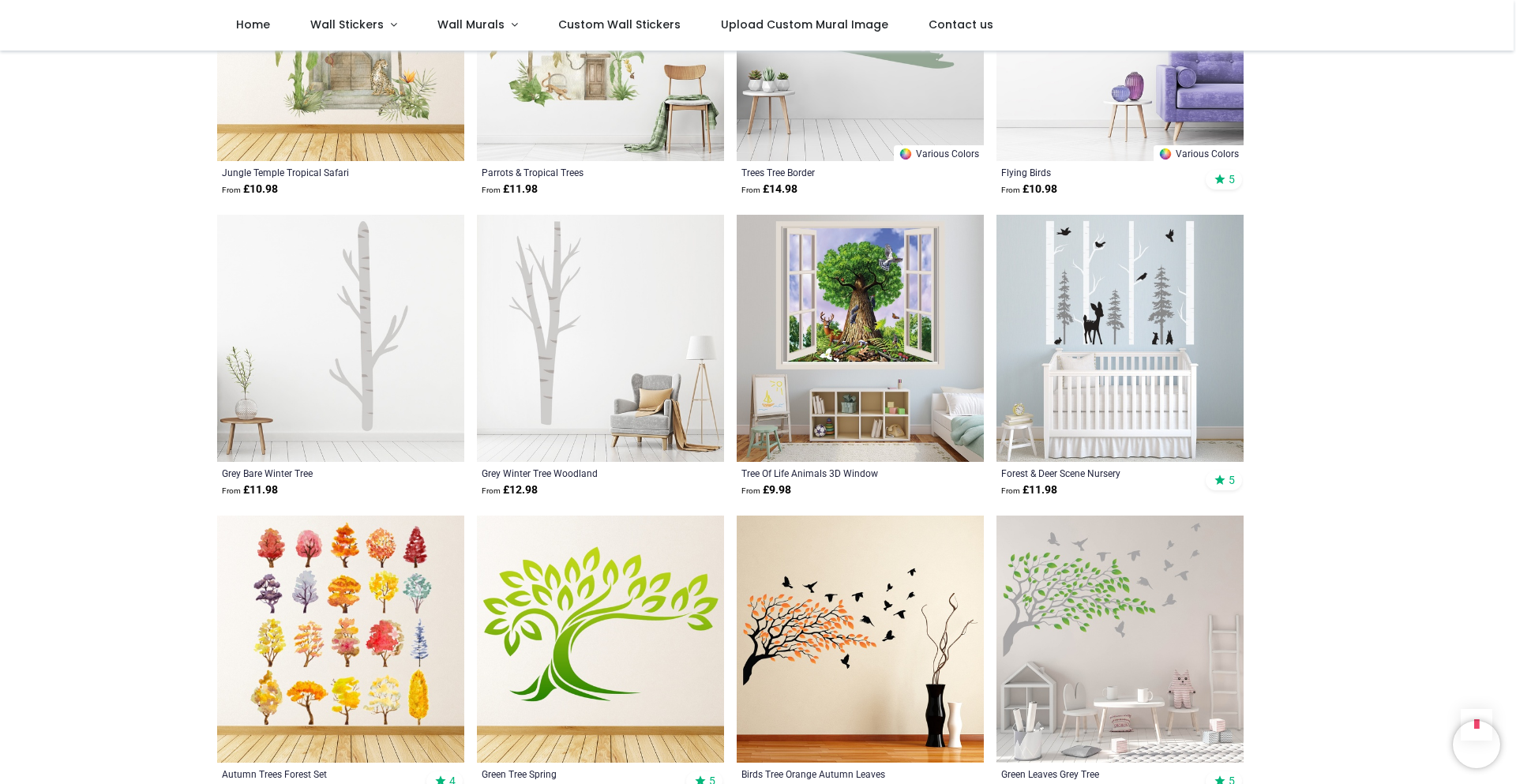
scroll to position [9154, 0]
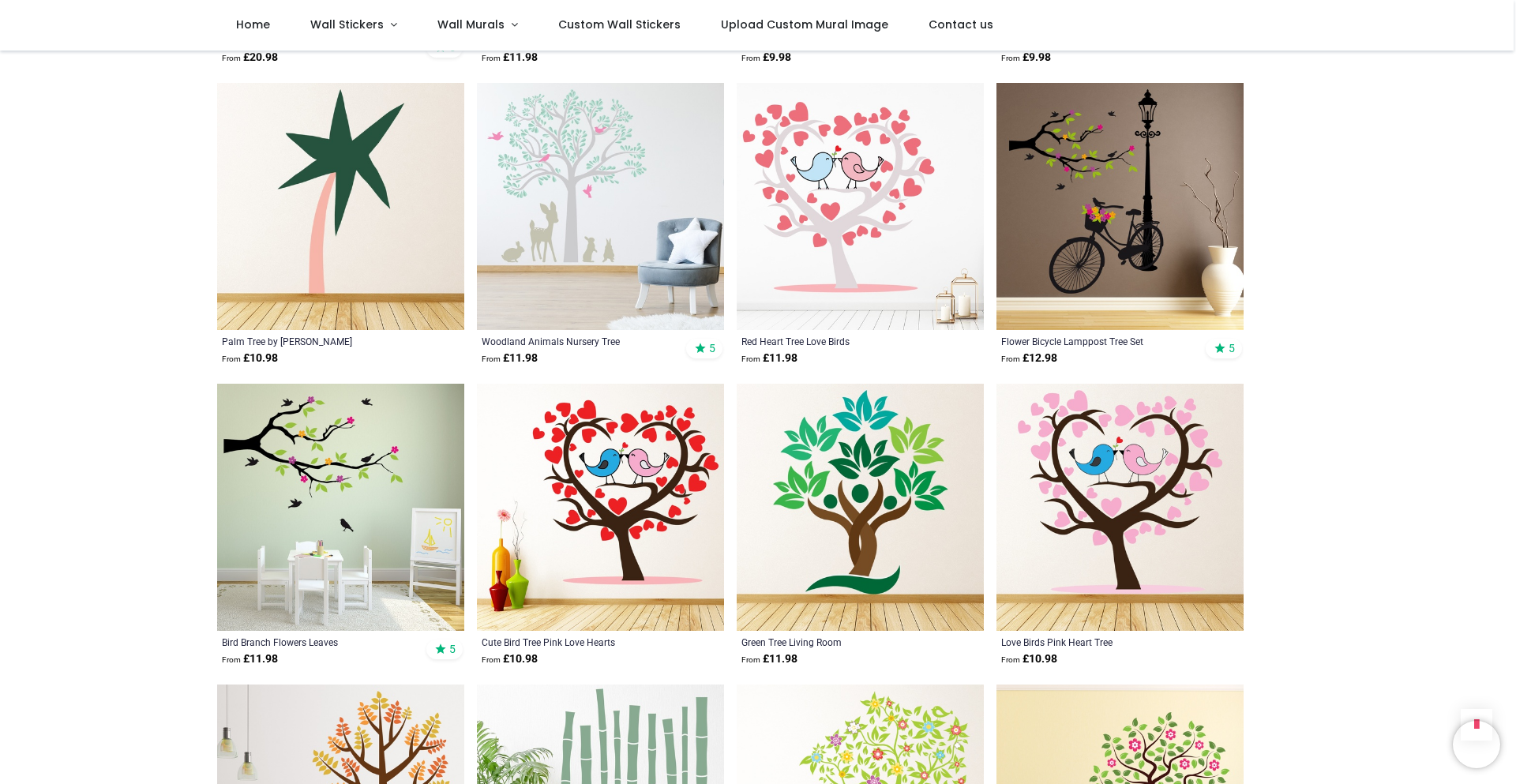
scroll to position [7024, 0]
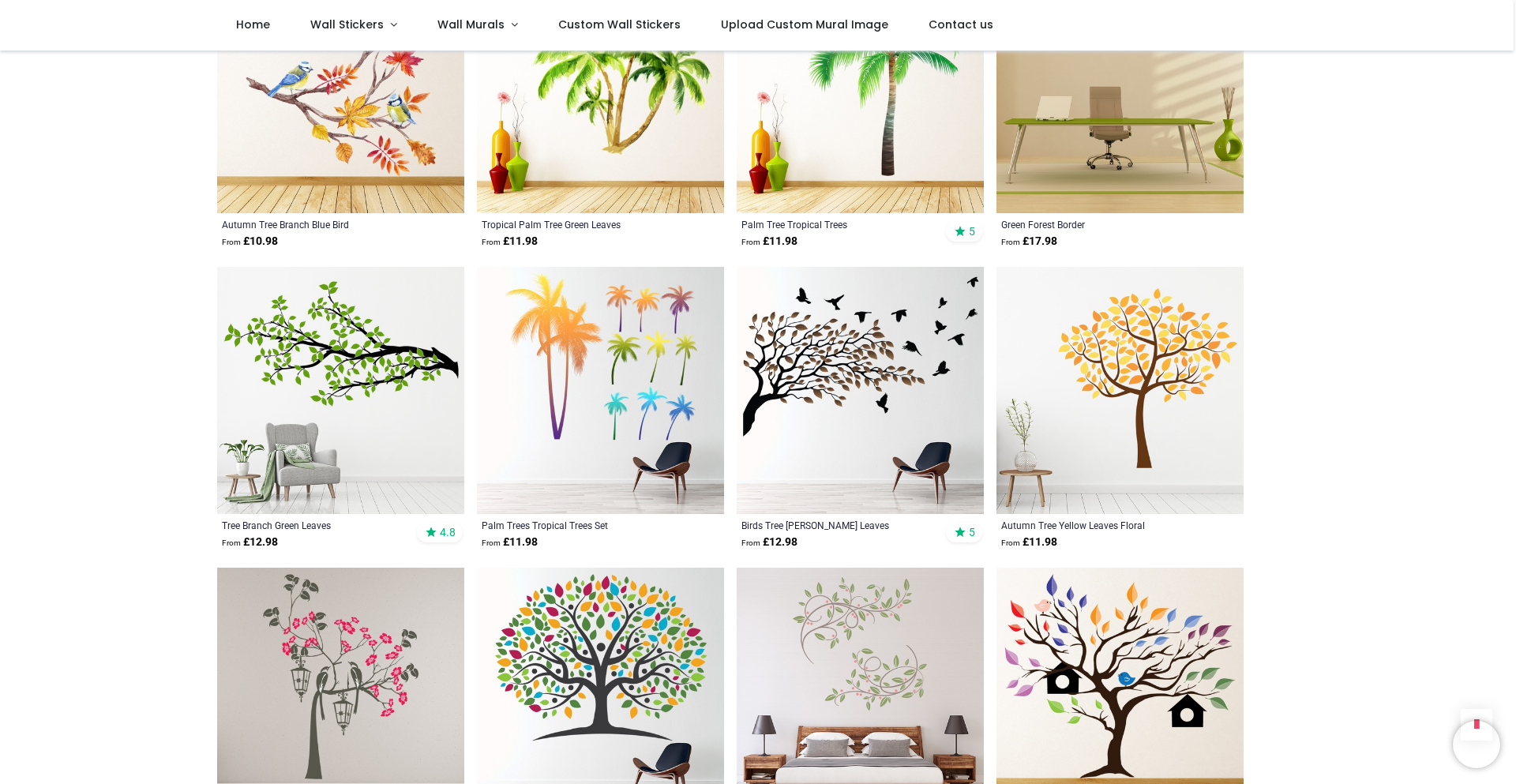
scroll to position [4814, 0]
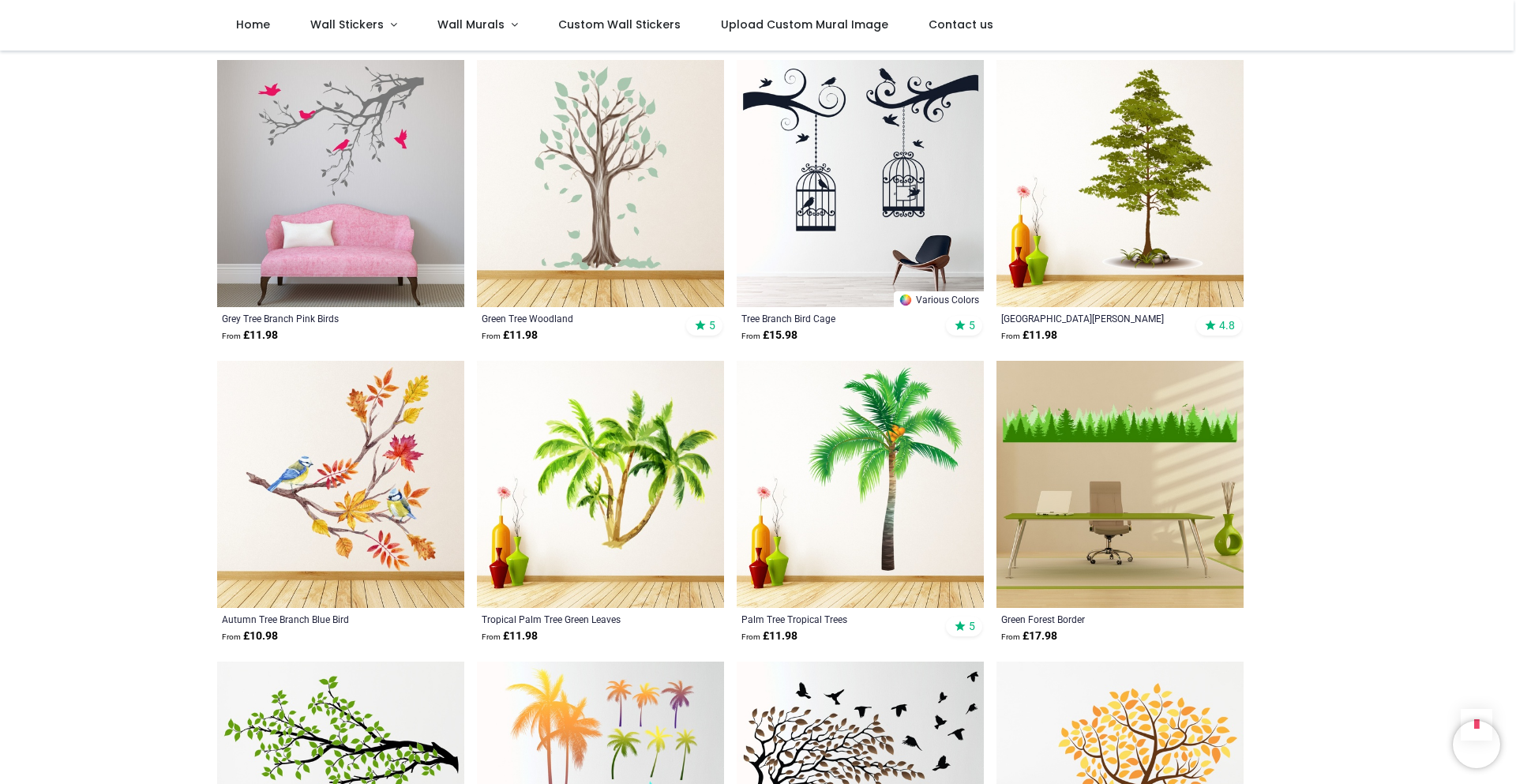
click at [1133, 117] on img at bounding box center [1120, 183] width 247 height 247
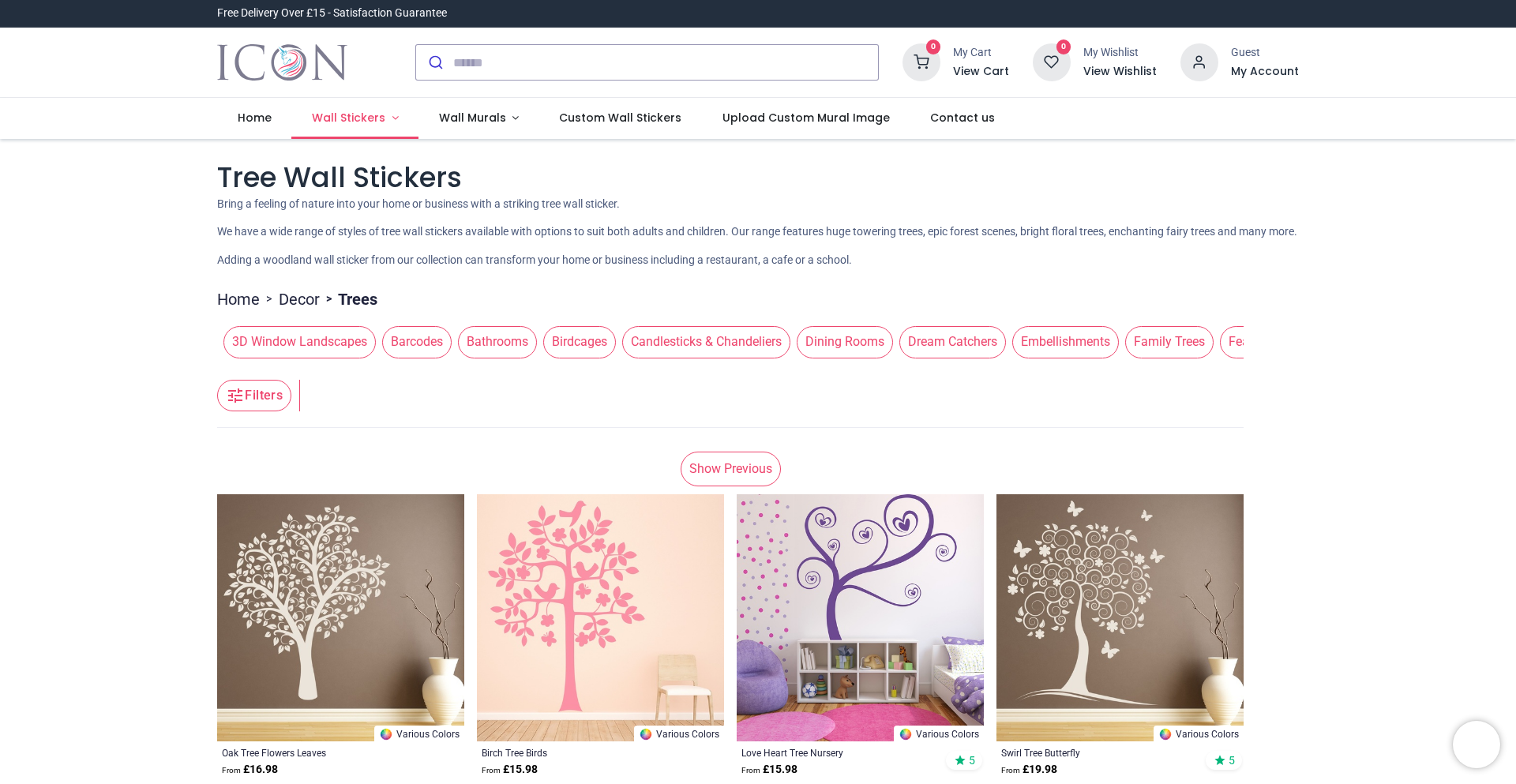
click at [387, 113] on link "Wall Stickers" at bounding box center [355, 118] width 127 height 41
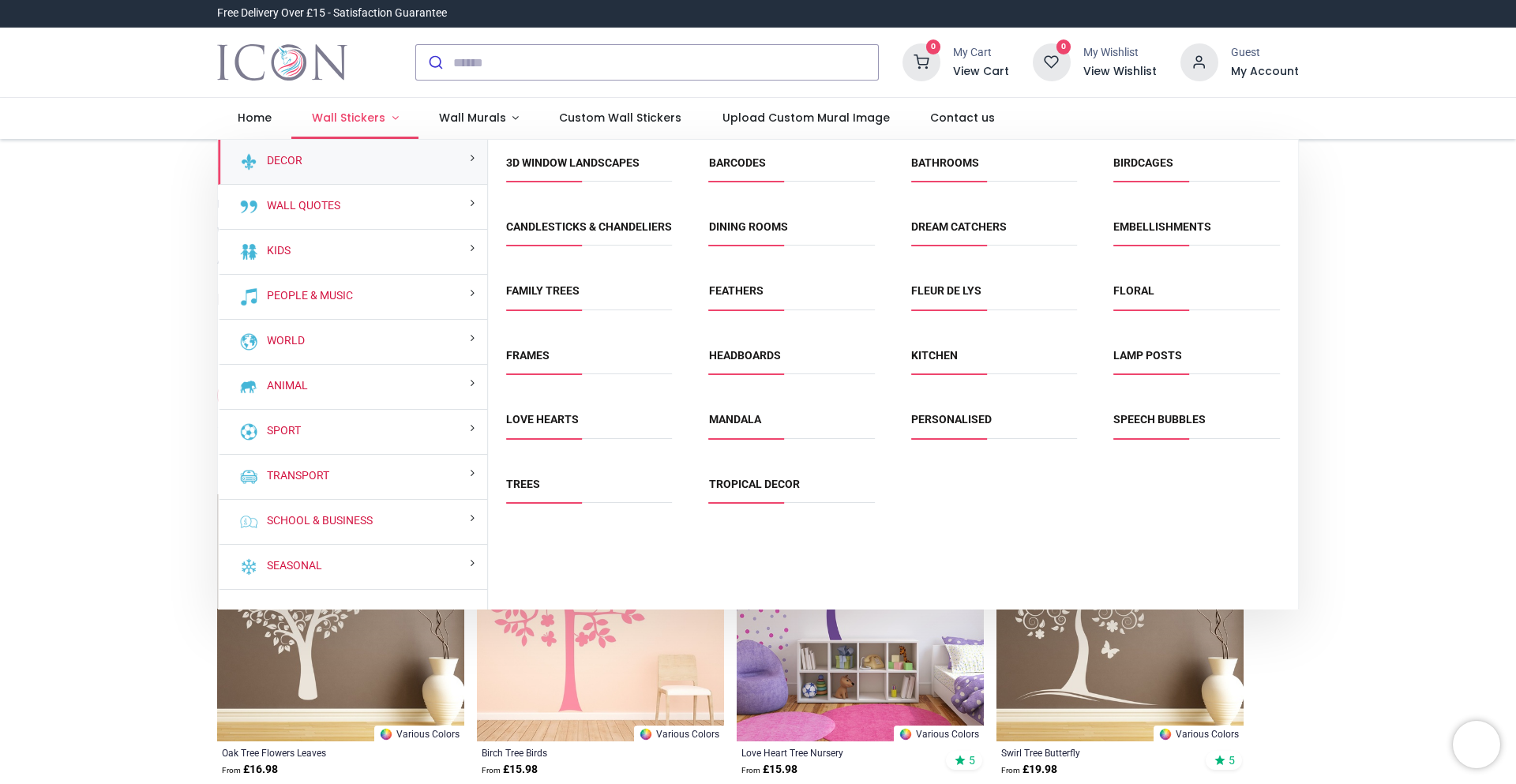
click at [387, 113] on link "Wall Stickers" at bounding box center [355, 118] width 127 height 41
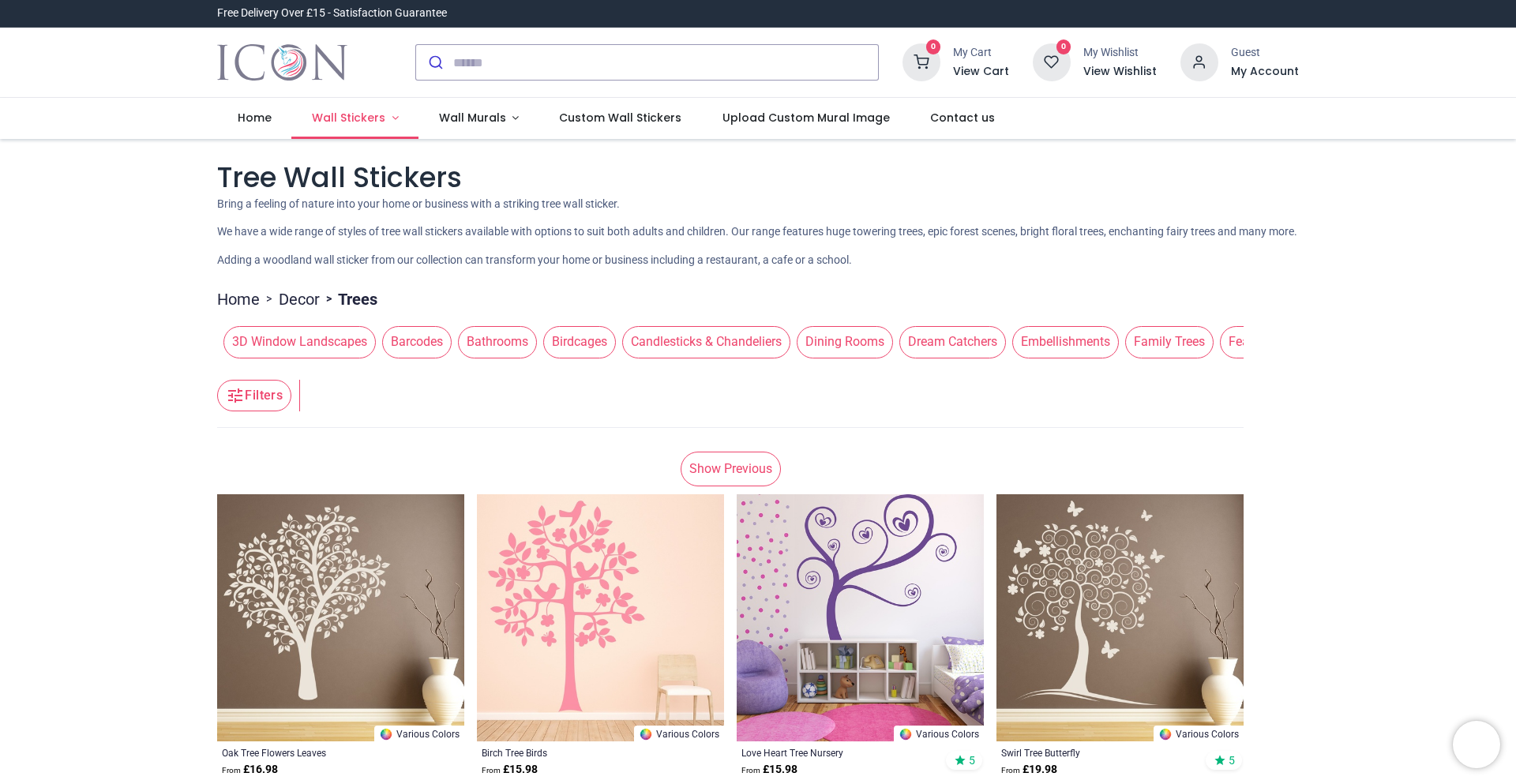
click at [386, 118] on link "Wall Stickers" at bounding box center [355, 118] width 127 height 41
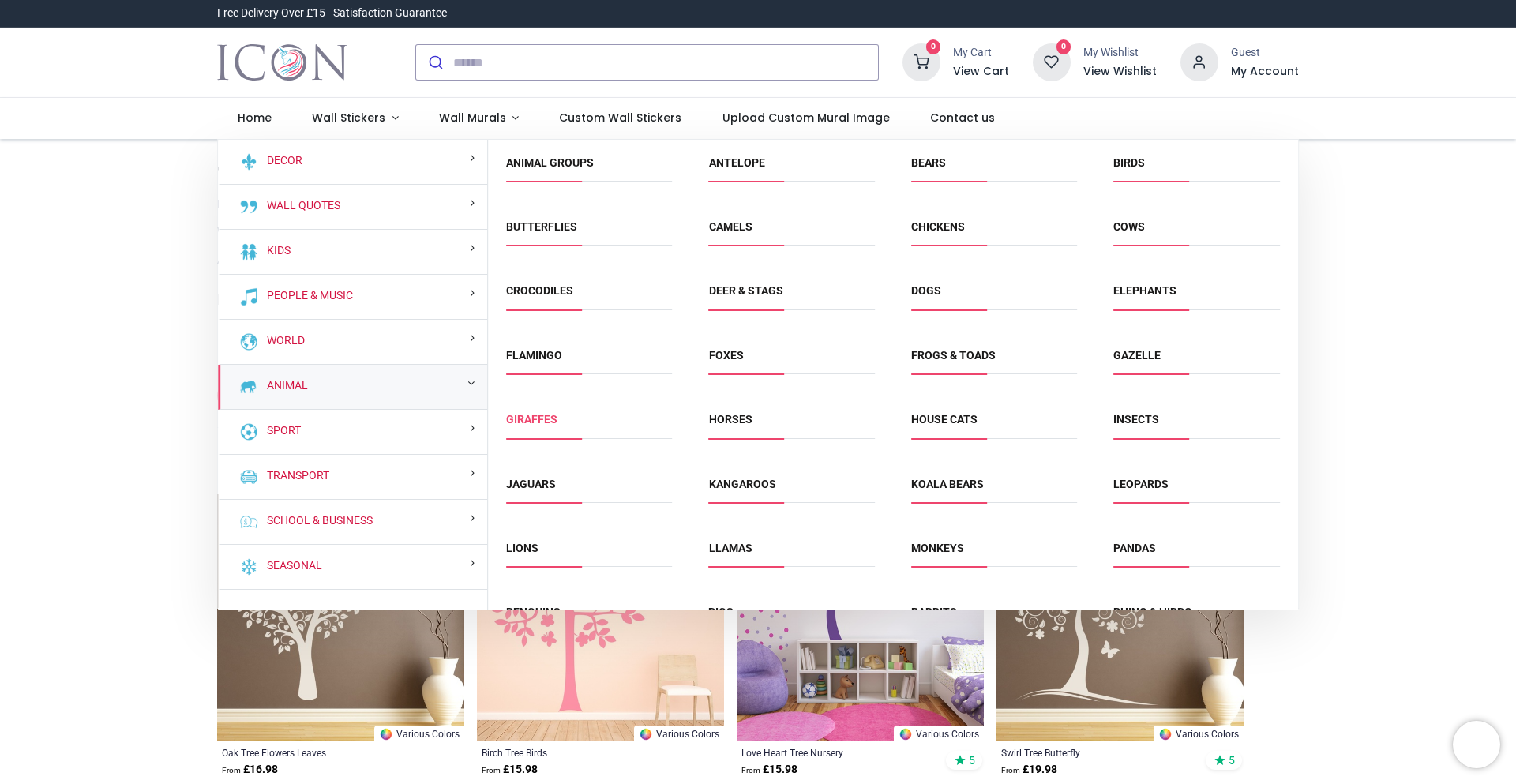
click at [531, 419] on link "Giraffes" at bounding box center [532, 419] width 52 height 12
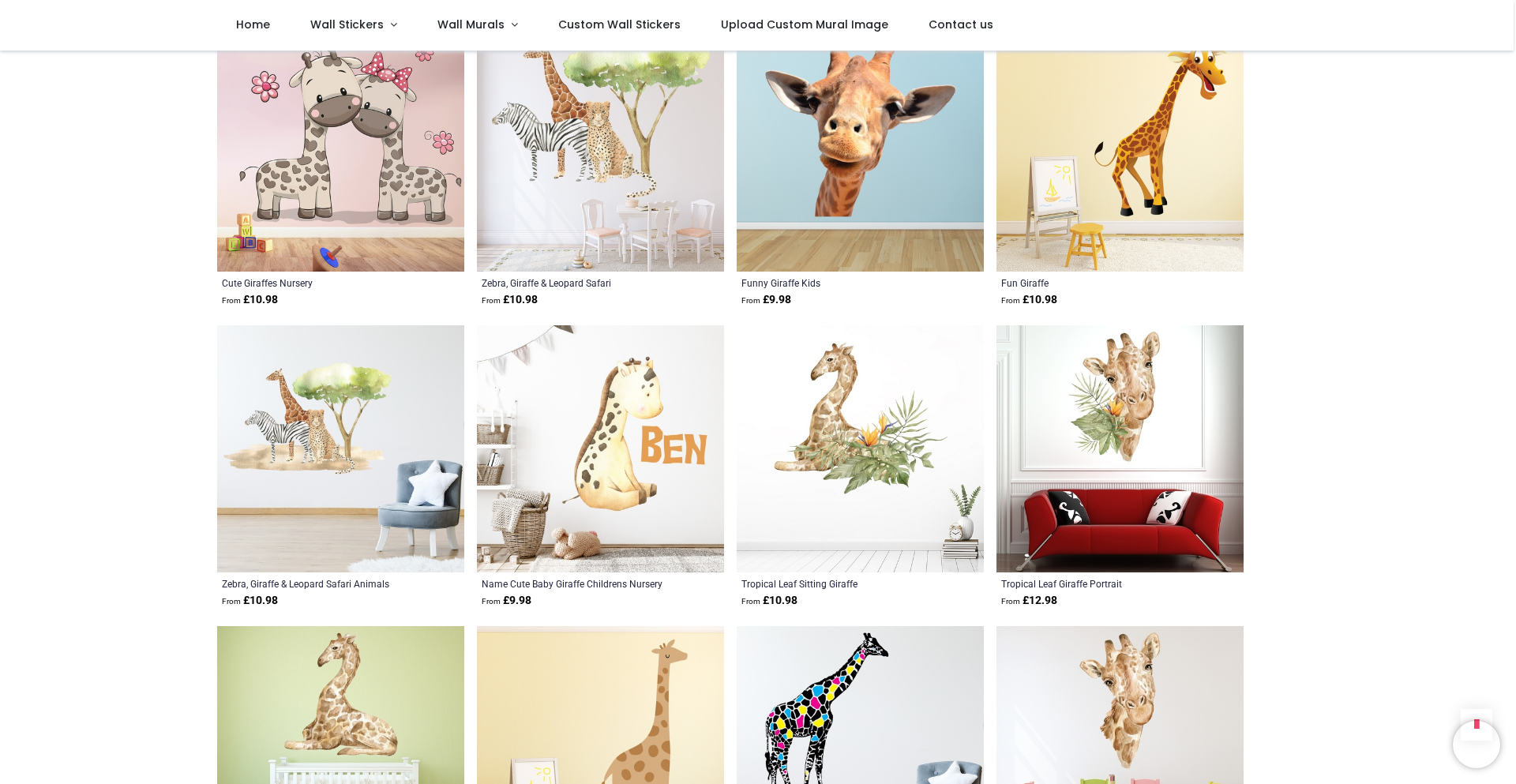
scroll to position [1544, 0]
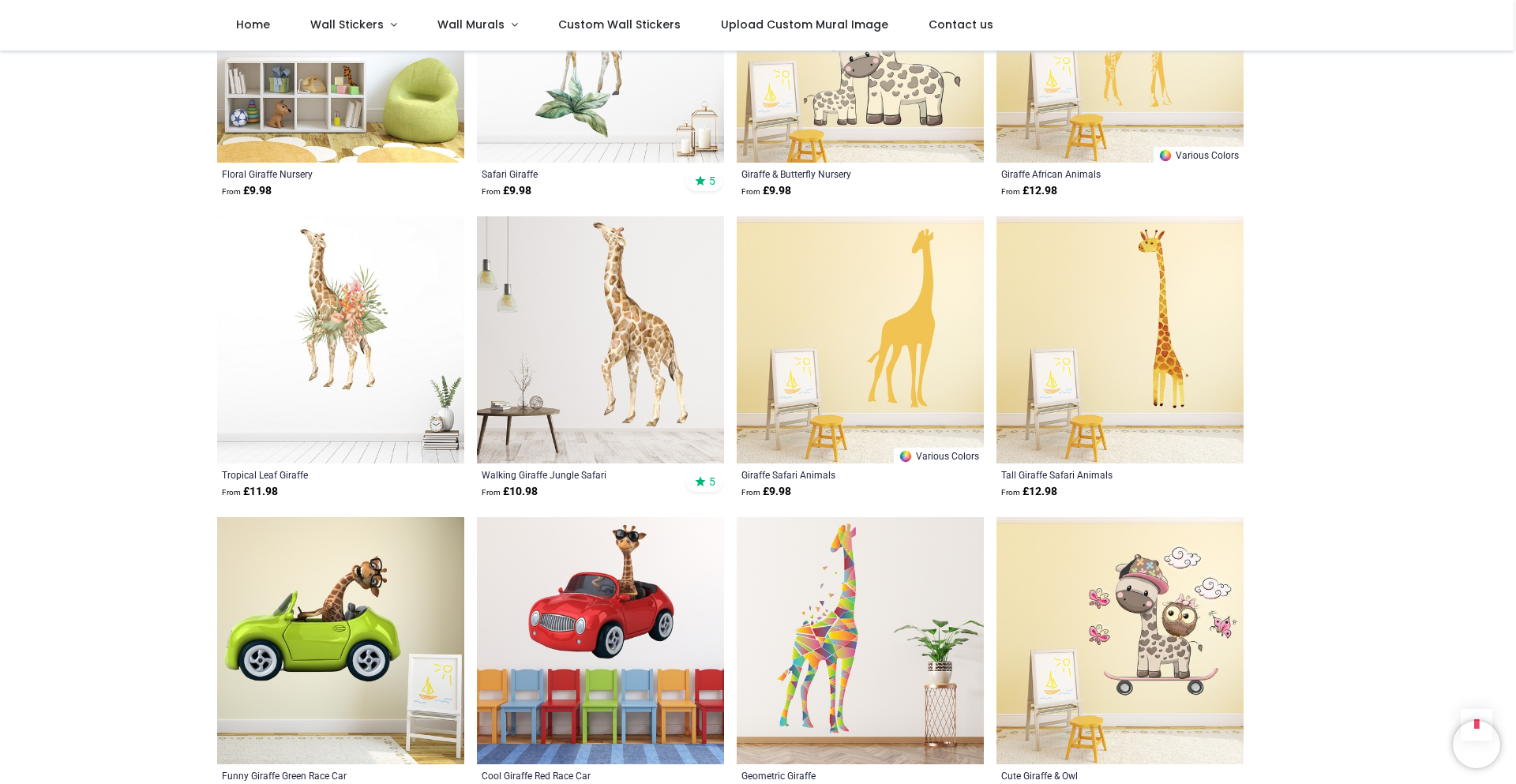
scroll to position [833, 0]
